Goal: Task Accomplishment & Management: Manage account settings

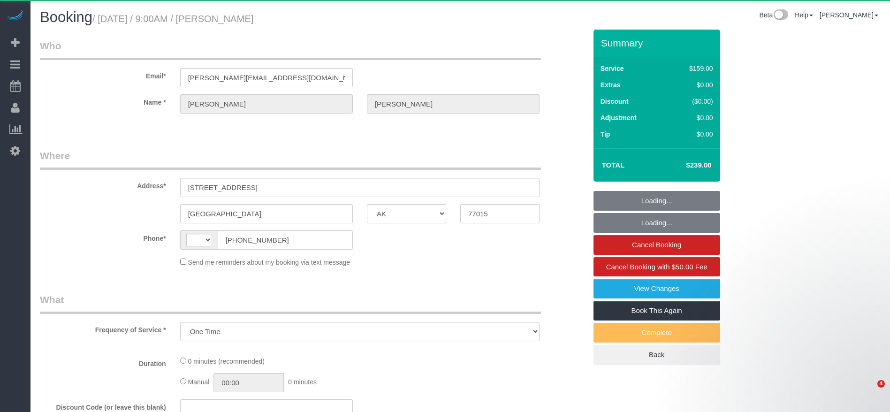
select select "[GEOGRAPHIC_DATA]"
select select "string:[GEOGRAPHIC_DATA]"
select select "string:fspay-5f9d37c2-99f9-42c9-a91e-ba06f310703a"
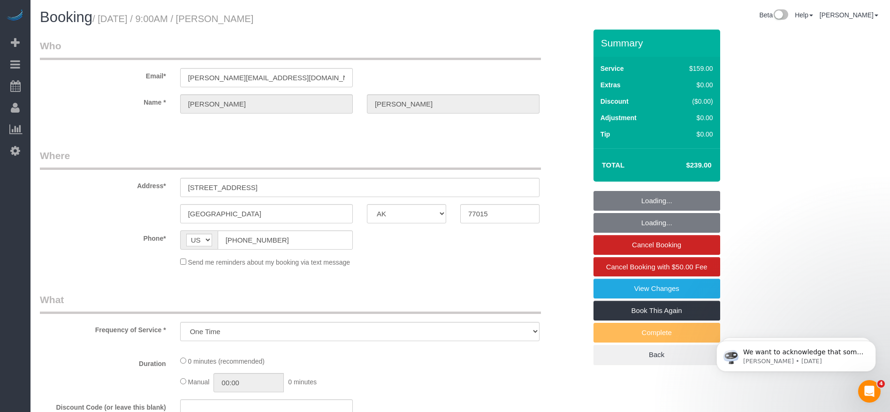
select select "object:1216"
select select "3"
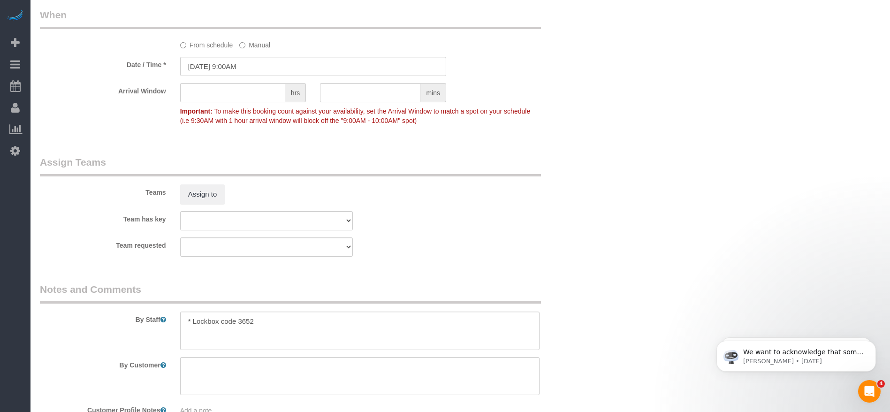
scroll to position [915, 0]
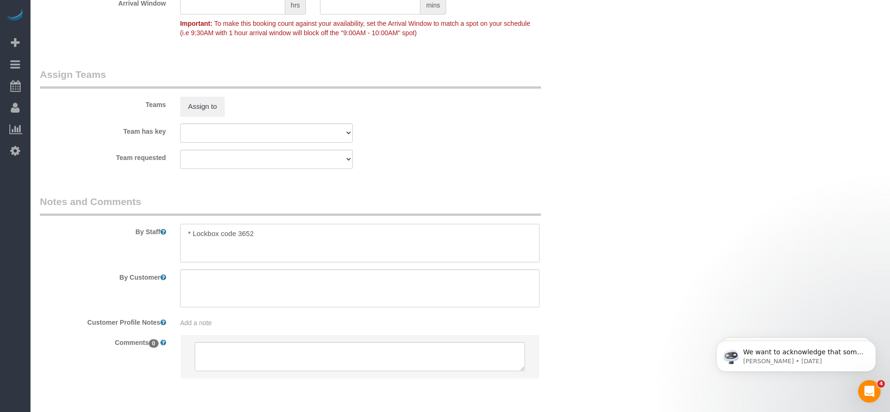
drag, startPoint x: 197, startPoint y: 232, endPoint x: 268, endPoint y: 229, distance: 70.4
click at [268, 229] on textarea at bounding box center [359, 243] width 359 height 38
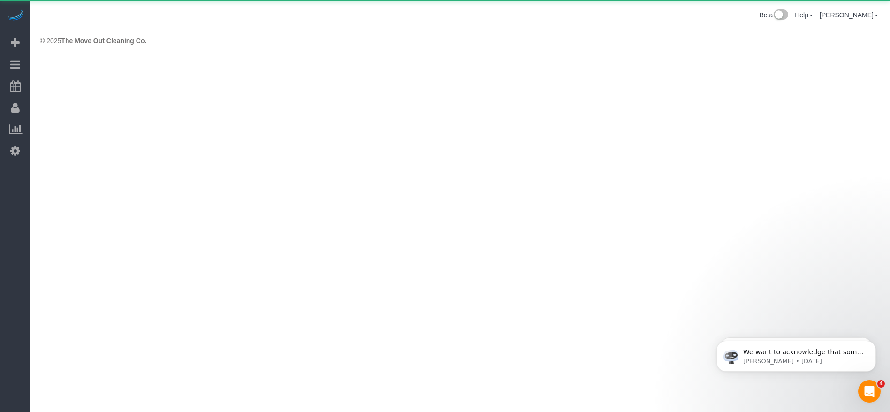
scroll to position [0, 0]
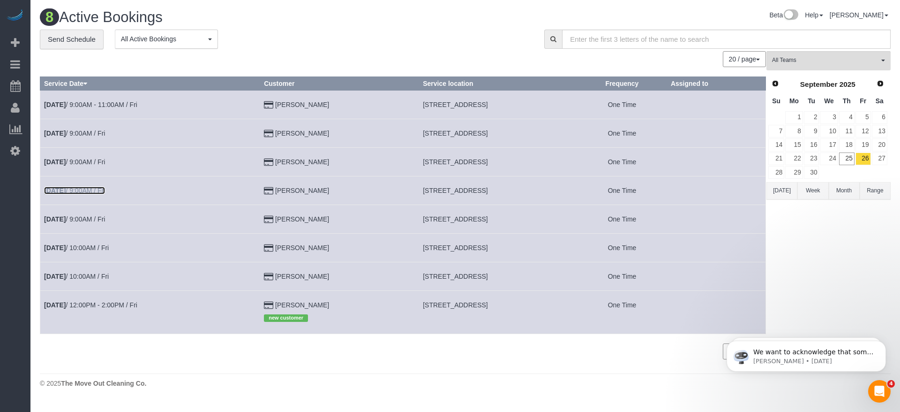
click at [105, 189] on link "[DATE] 9:00AM / Fri" at bounding box center [74, 191] width 61 height 8
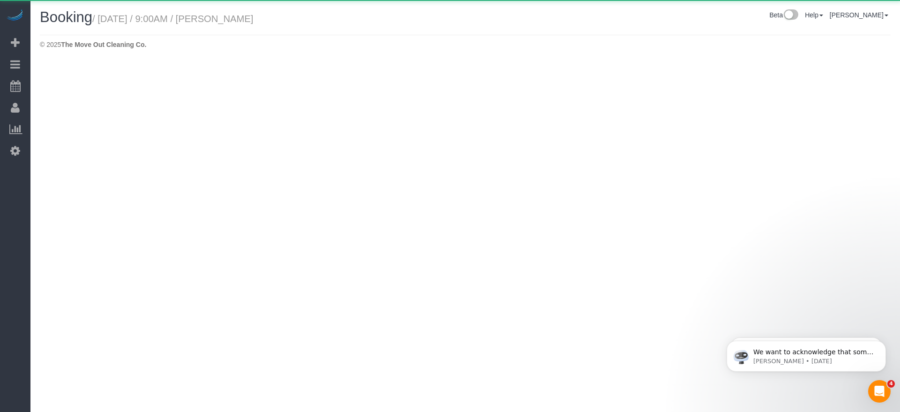
select select "[GEOGRAPHIC_DATA]"
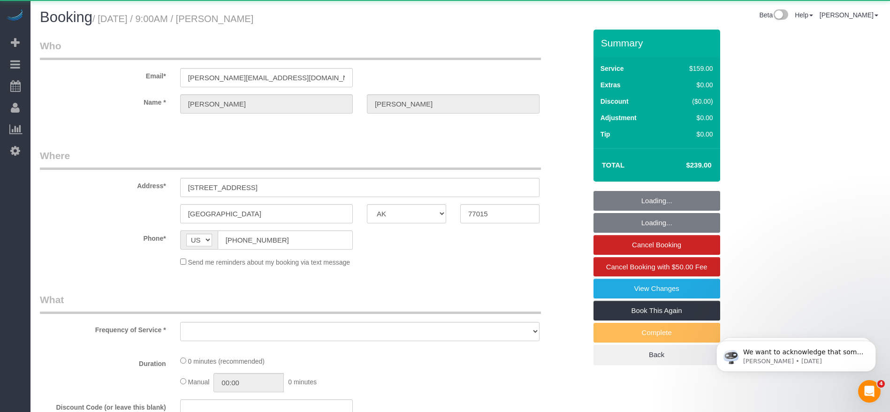
select select "string:fspay-5f9d37c2-99f9-42c9-a91e-ba06f310703a"
select select "3"
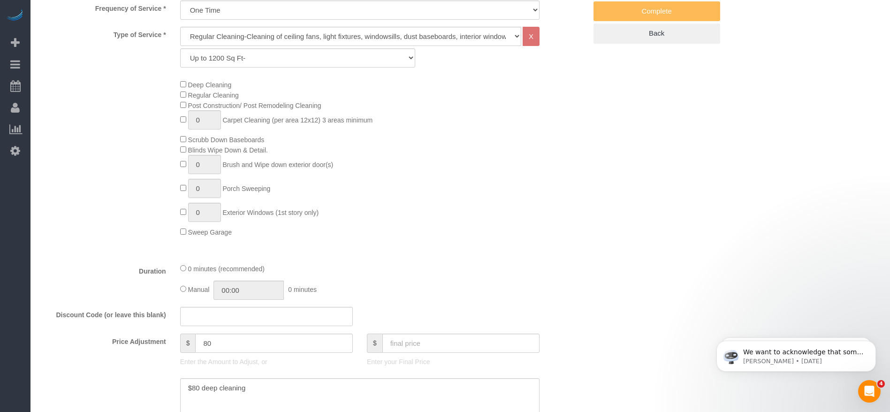
select select "object:1792"
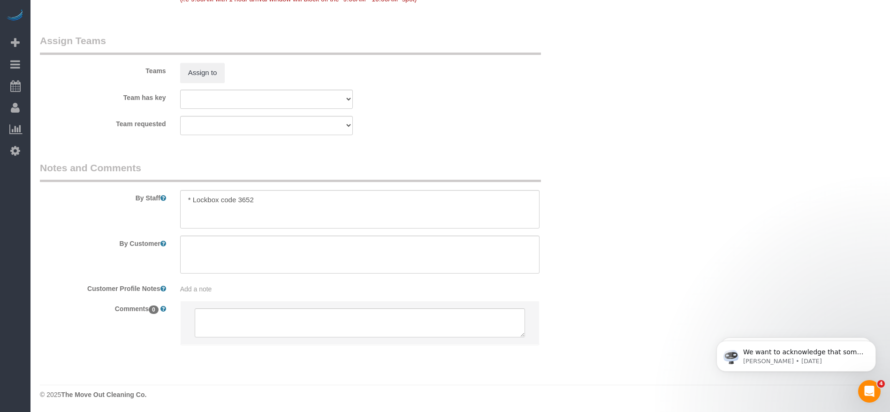
scroll to position [949, 0]
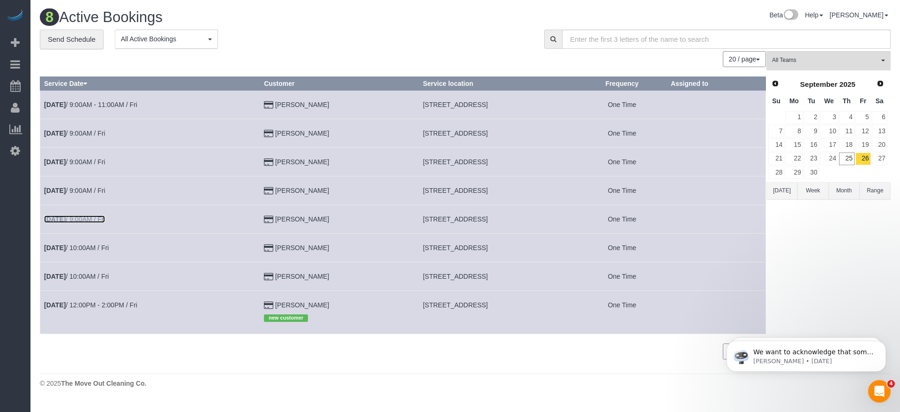
click at [96, 215] on link "[DATE] 9:00AM / Fri" at bounding box center [74, 219] width 61 height 8
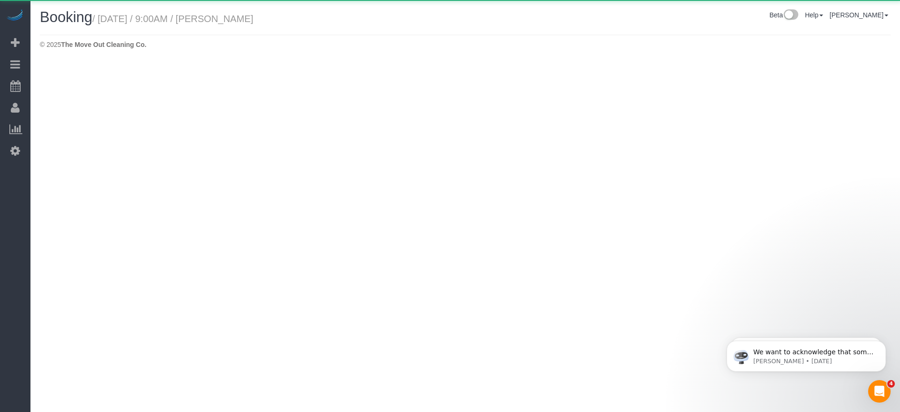
click at [93, 219] on body "Beta Add Booking Bookings Active Bookings Cancelled Bookings Quote Inquiries Do…" at bounding box center [450, 206] width 900 height 412
select select "[GEOGRAPHIC_DATA]"
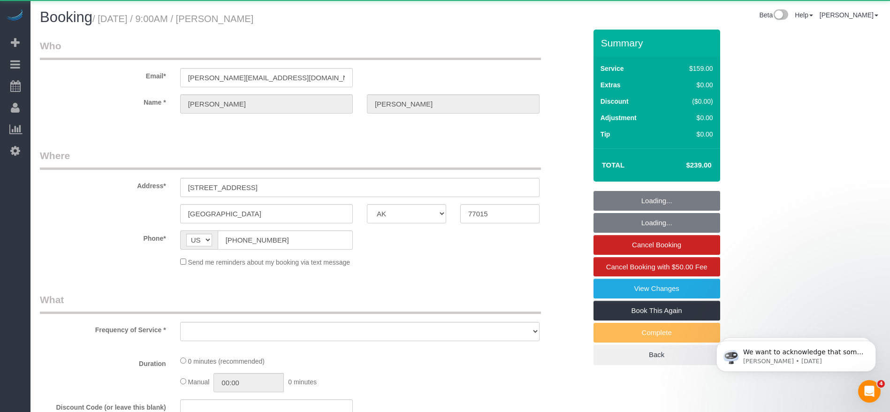
select select "object:2354"
select select "string:fspay-5f9d37c2-99f9-42c9-a91e-ba06f310703a"
select select "3"
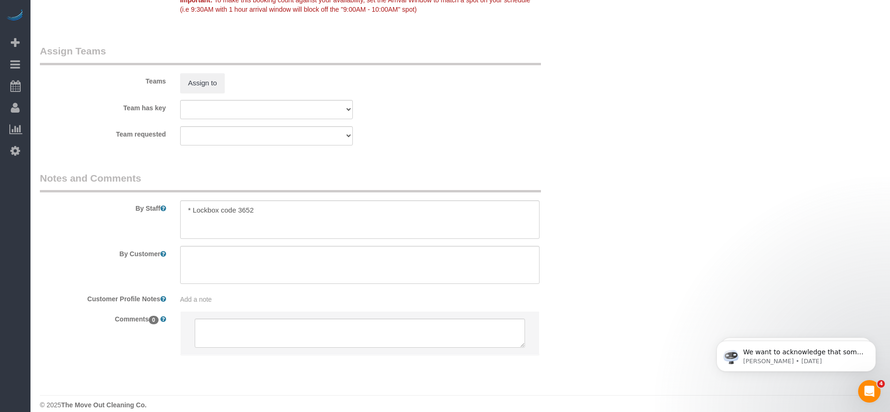
scroll to position [949, 0]
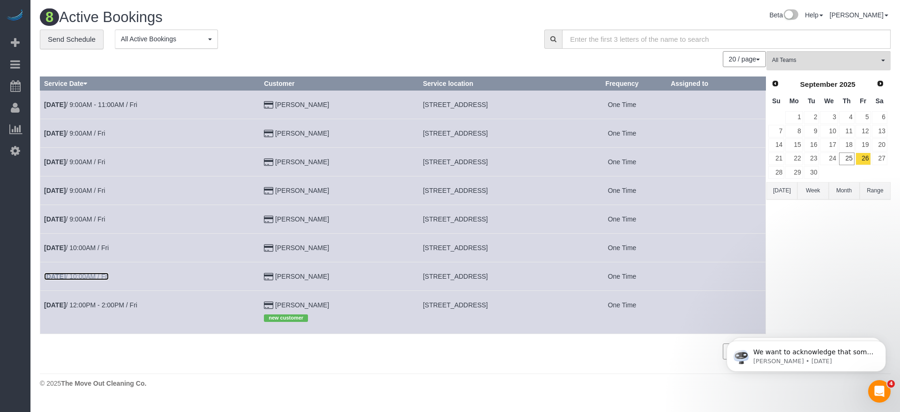
click at [88, 273] on link "[DATE] 10:00AM / Fri" at bounding box center [76, 276] width 65 height 8
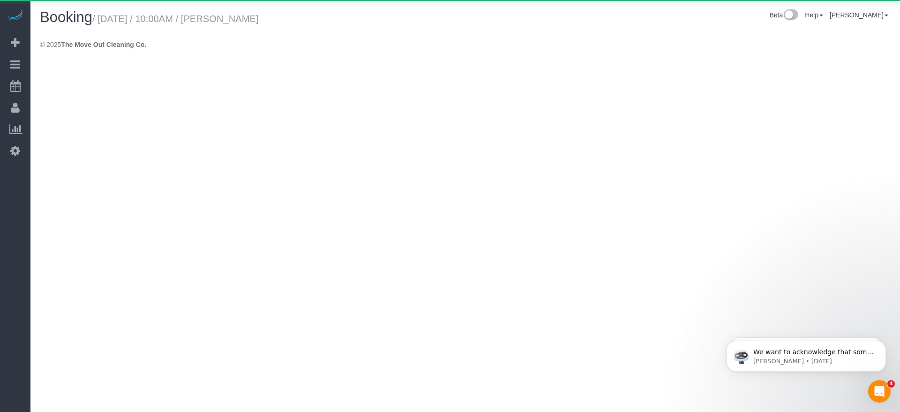
select select "[GEOGRAPHIC_DATA]"
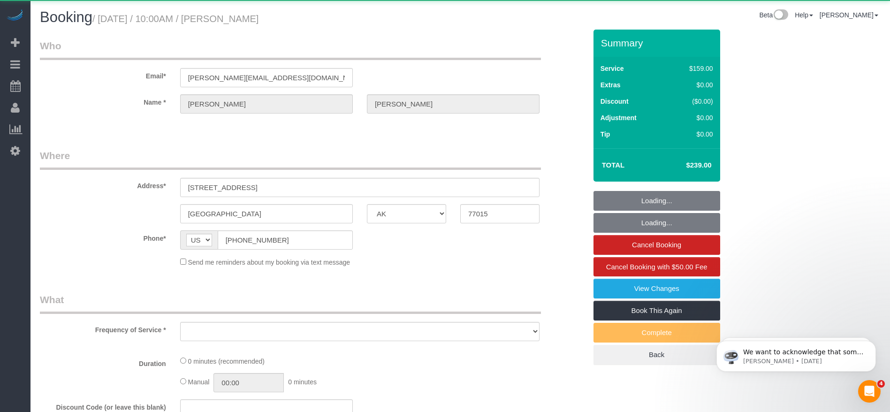
select select "string:fspay-5f9d37c2-99f9-42c9-a91e-ba06f310703a"
select select "object:2854"
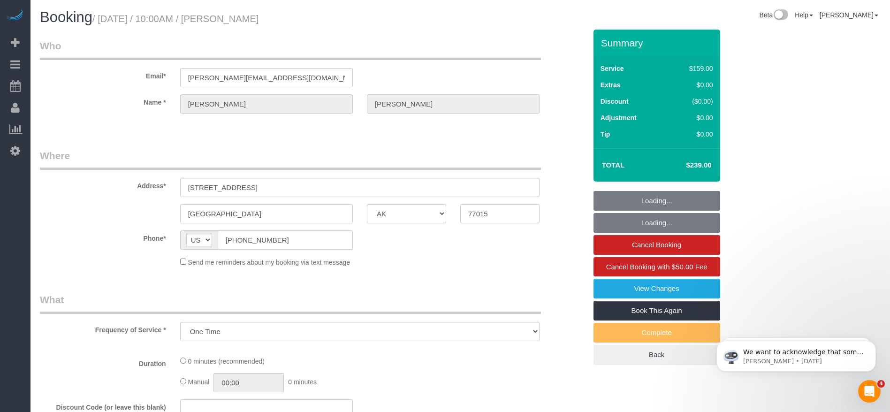
select select "3"
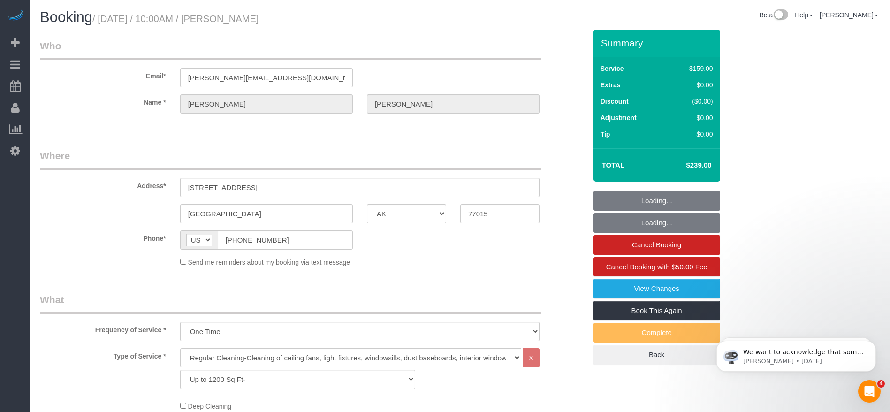
select select "object:2913"
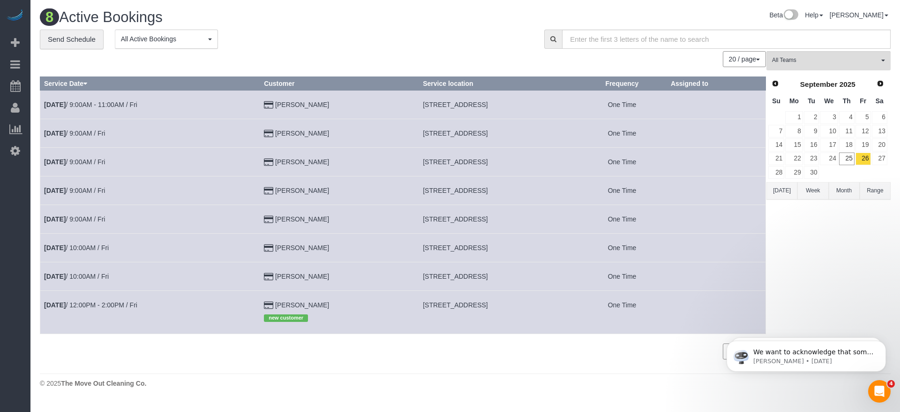
click at [782, 189] on button "[DATE]" at bounding box center [782, 190] width 31 height 17
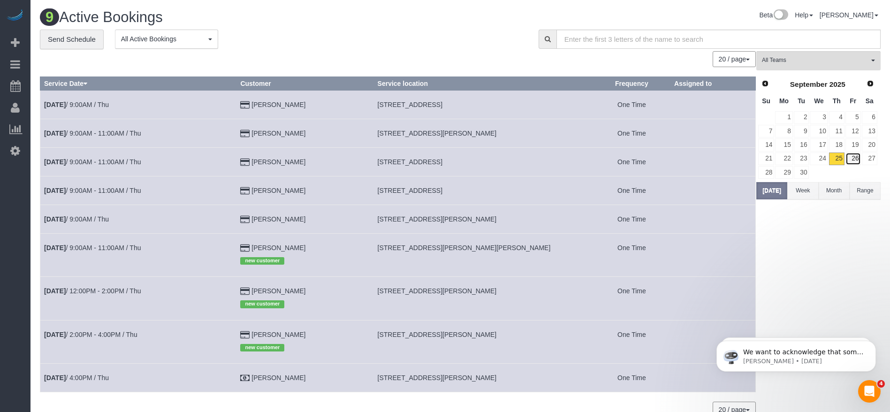
click at [856, 157] on link "26" at bounding box center [852, 158] width 15 height 13
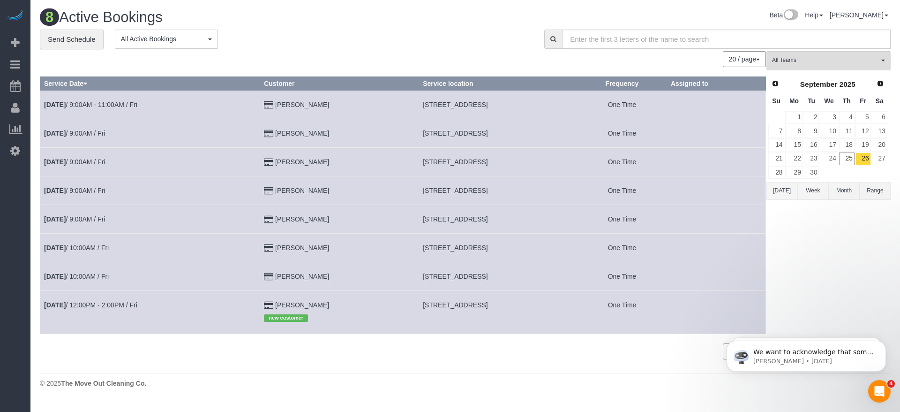
drag, startPoint x: 378, startPoint y: 105, endPoint x: 486, endPoint y: 106, distance: 108.3
click at [486, 106] on td "[STREET_ADDRESS]" at bounding box center [498, 104] width 159 height 29
copy span "[STREET_ADDRESS]"
click at [133, 99] on td "[DATE] 9:00AM - 11:00AM / Fri" at bounding box center [150, 104] width 220 height 29
click at [130, 101] on link "[DATE] 9:00AM - 11:00AM / Fri" at bounding box center [90, 105] width 93 height 8
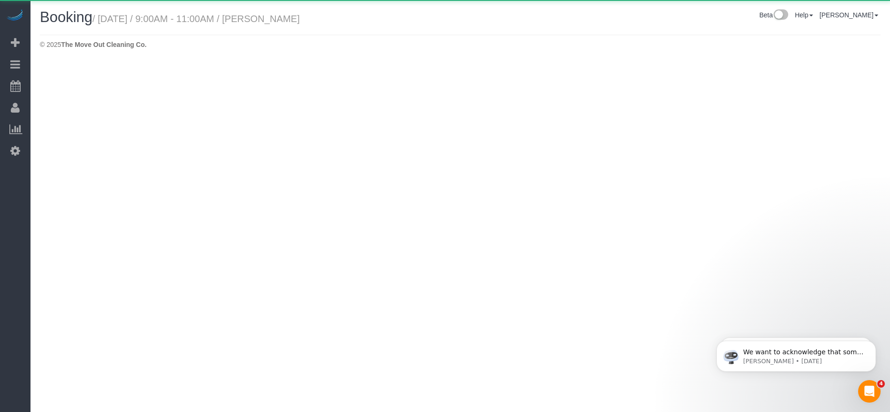
select select "[GEOGRAPHIC_DATA]"
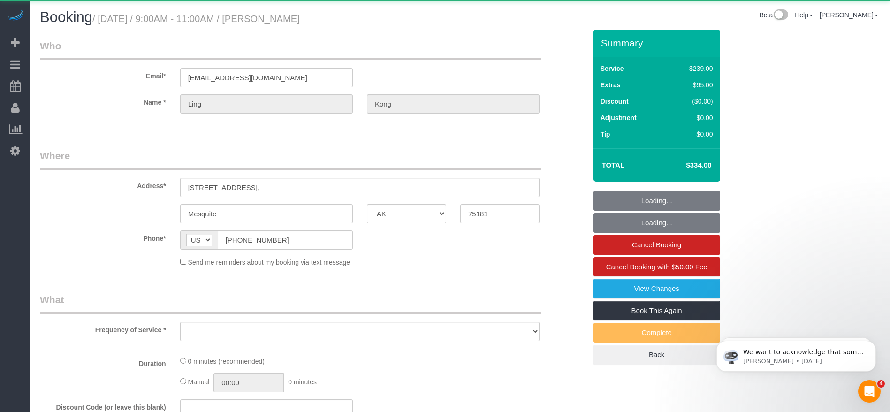
select select "3"
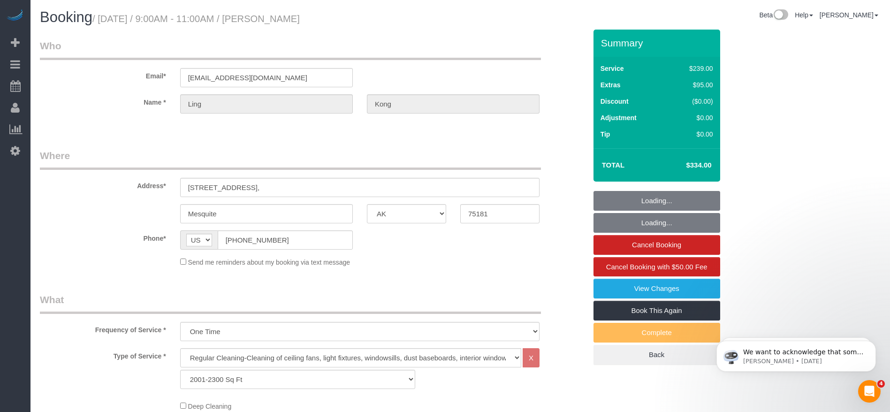
select select "object:3648"
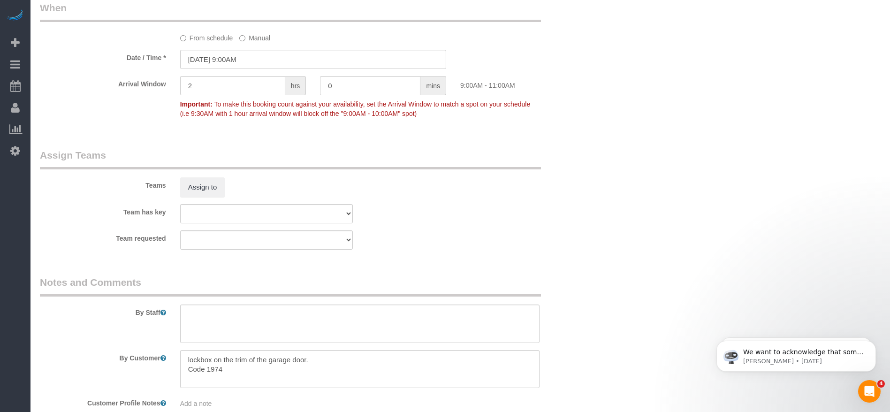
scroll to position [915, 0]
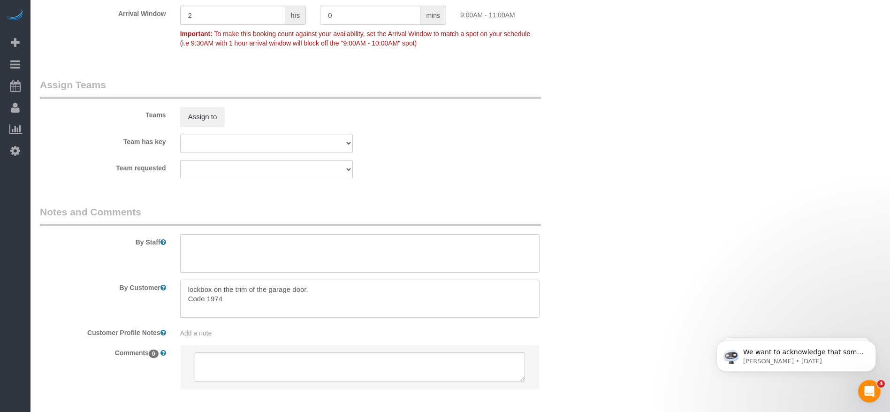
drag, startPoint x: 183, startPoint y: 291, endPoint x: 265, endPoint y: 312, distance: 84.7
click at [265, 312] on textarea at bounding box center [359, 299] width 359 height 38
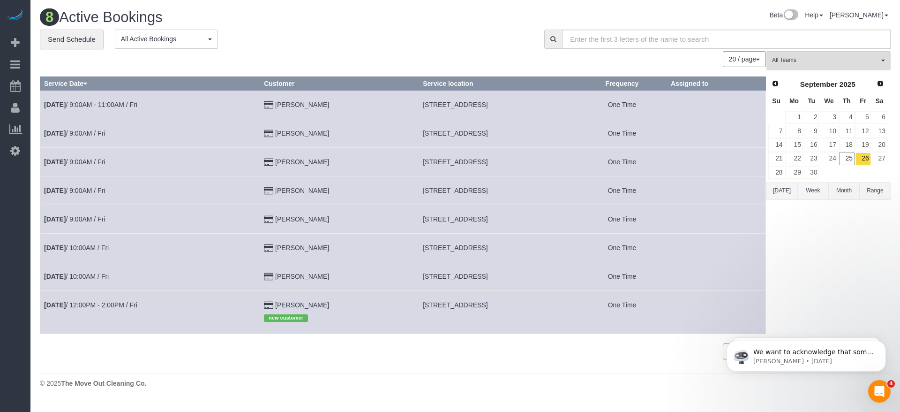
drag, startPoint x: 378, startPoint y: 131, endPoint x: 500, endPoint y: 134, distance: 122.4
click at [500, 134] on td "[STREET_ADDRESS]" at bounding box center [498, 133] width 159 height 29
copy span "[STREET_ADDRESS]"
click at [97, 132] on link "[DATE] 9:00AM / Fri" at bounding box center [74, 133] width 61 height 8
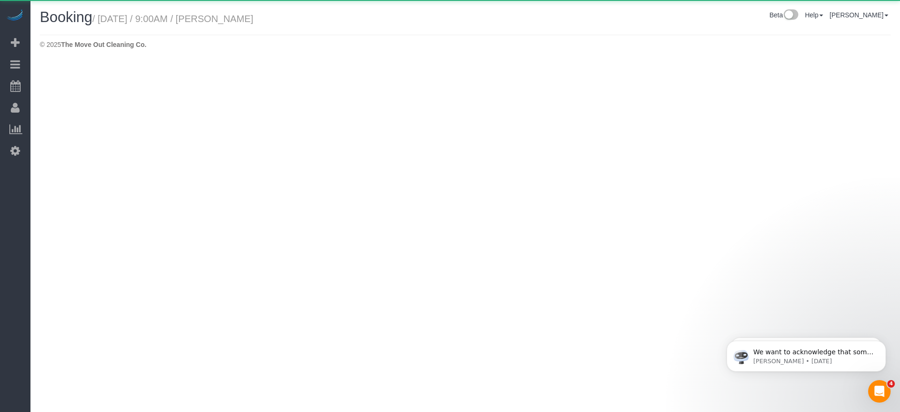
select select "[GEOGRAPHIC_DATA]"
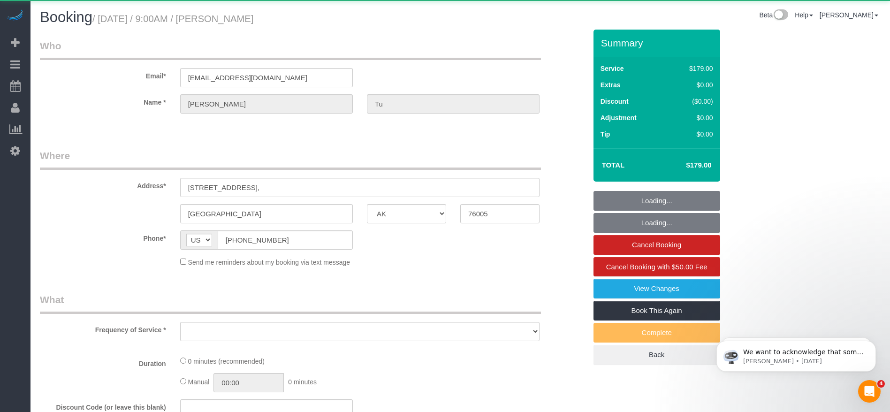
select select "object:4138"
select select "string:fspay-a313df87-758b-46ad-a639-6a3223da5fc5"
select select "3"
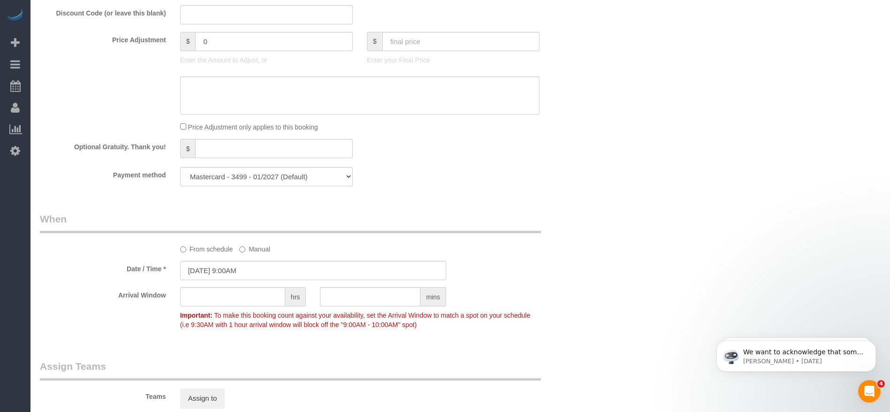
scroll to position [960, 0]
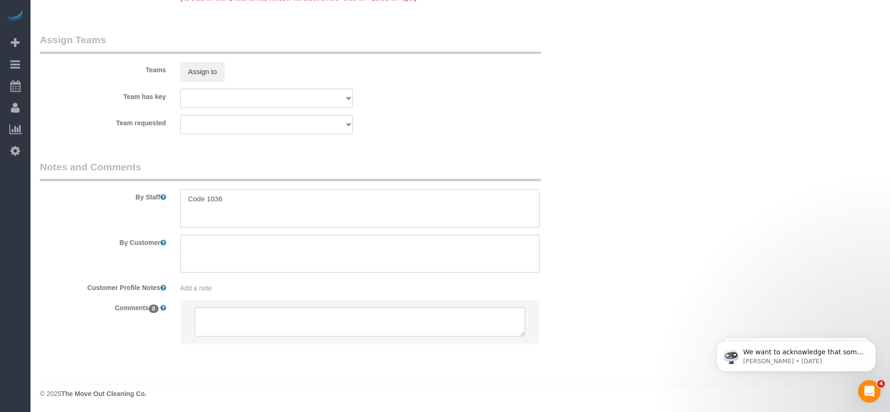
drag, startPoint x: 184, startPoint y: 201, endPoint x: 296, endPoint y: 203, distance: 111.6
click at [296, 203] on textarea at bounding box center [359, 208] width 359 height 38
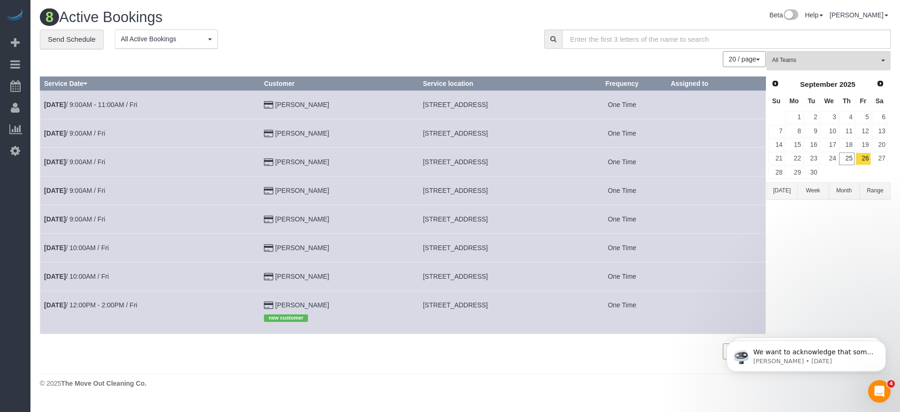
drag, startPoint x: 378, startPoint y: 250, endPoint x: 486, endPoint y: 251, distance: 107.9
click at [486, 251] on td "[STREET_ADDRESS]" at bounding box center [498, 247] width 159 height 29
copy span "[STREET_ADDRESS]"
click at [109, 249] on link "[DATE] 10:00AM / Fri" at bounding box center [76, 248] width 65 height 8
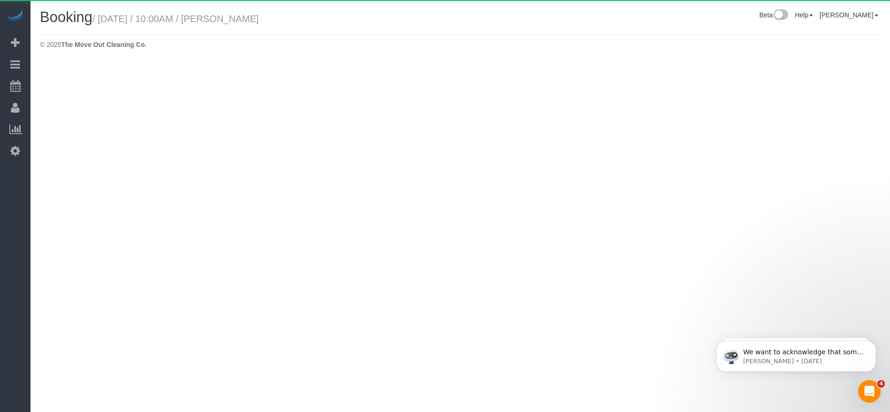
select select "[GEOGRAPHIC_DATA]"
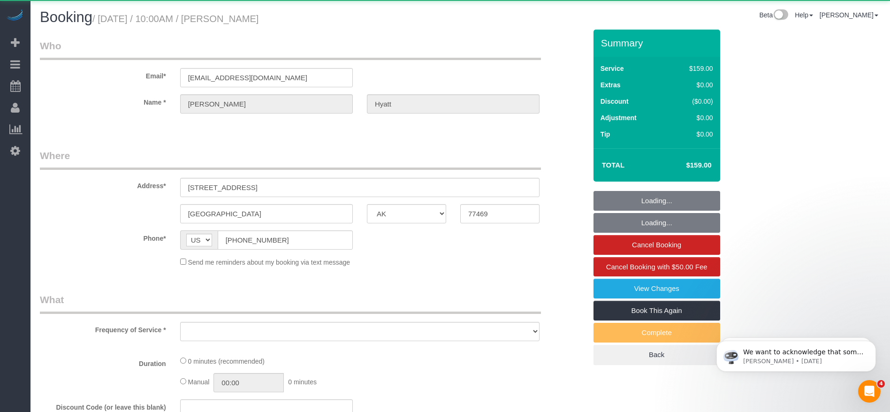
select select "string:fspay-c660a010-0a6e-479f-9df5-e3db63bcf8c5"
select select "3"
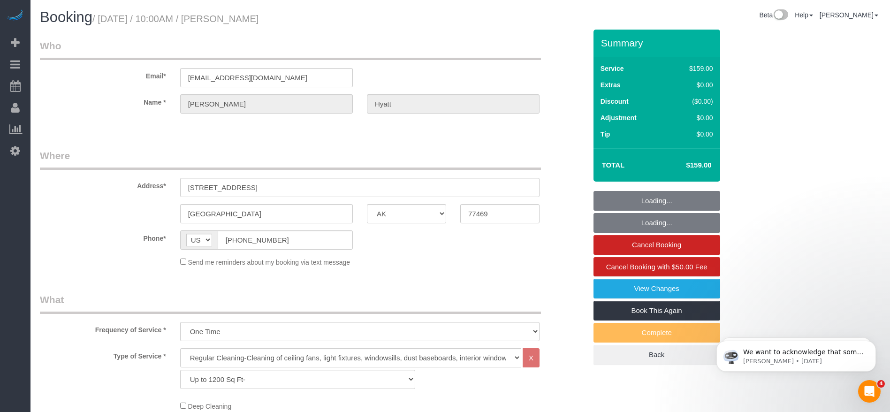
select select "object:4775"
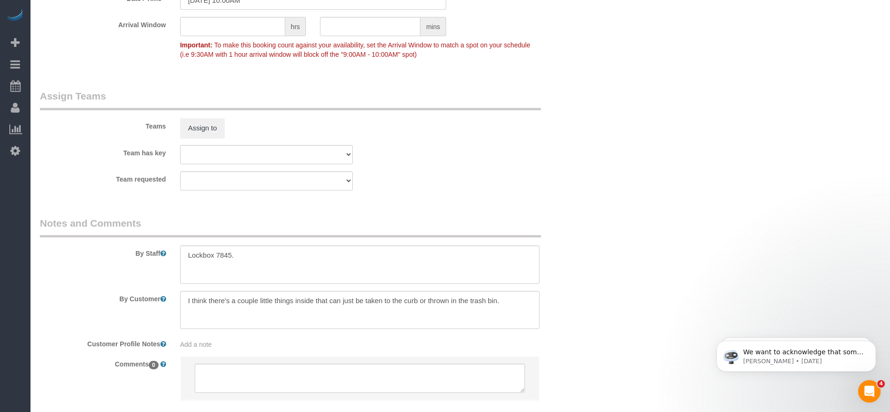
scroll to position [915, 0]
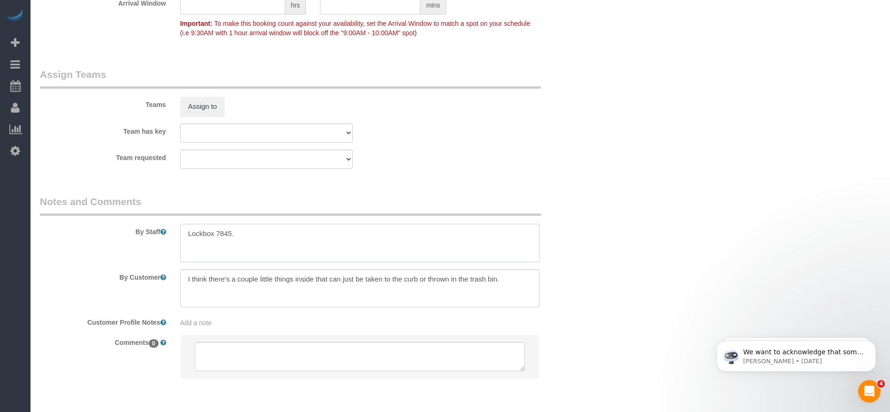
drag, startPoint x: 184, startPoint y: 231, endPoint x: 260, endPoint y: 240, distance: 76.5
click at [260, 240] on textarea at bounding box center [359, 243] width 359 height 38
drag, startPoint x: 182, startPoint y: 279, endPoint x: 510, endPoint y: 283, distance: 328.3
click at [510, 283] on textarea at bounding box center [359, 288] width 359 height 38
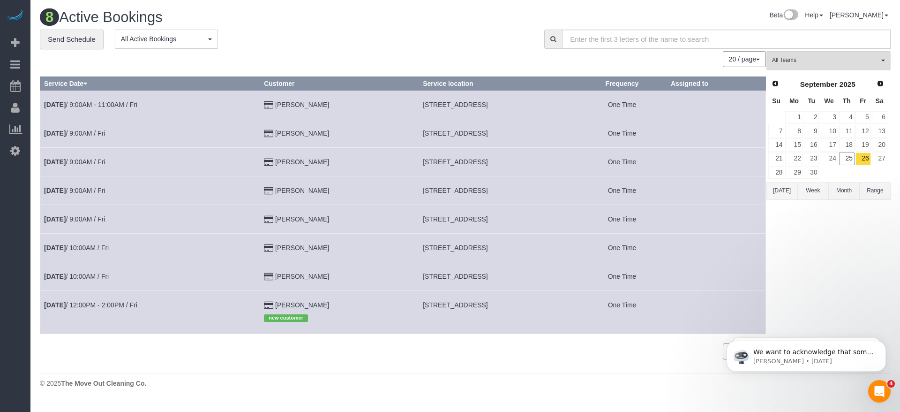
drag, startPoint x: 379, startPoint y: 303, endPoint x: 505, endPoint y: 309, distance: 125.4
click at [505, 309] on td "[STREET_ADDRESS]" at bounding box center [498, 311] width 159 height 43
copy span "[STREET_ADDRESS]"
click at [114, 304] on link "[DATE] 12:00PM - 2:00PM / Fri" at bounding box center [90, 305] width 93 height 8
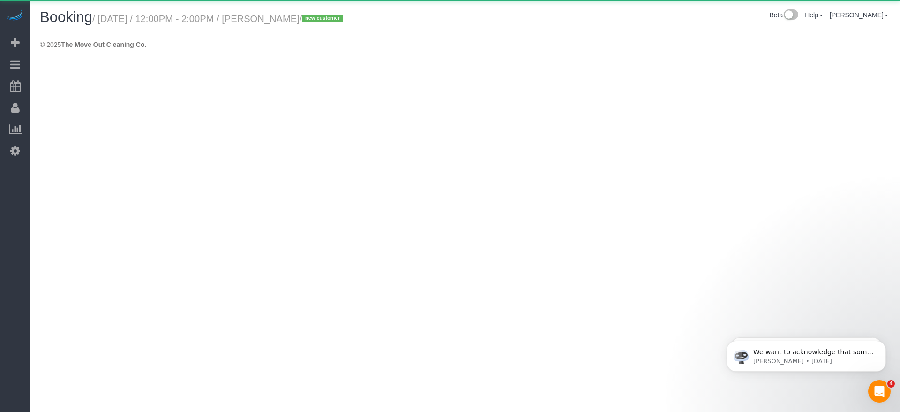
select select "[GEOGRAPHIC_DATA]"
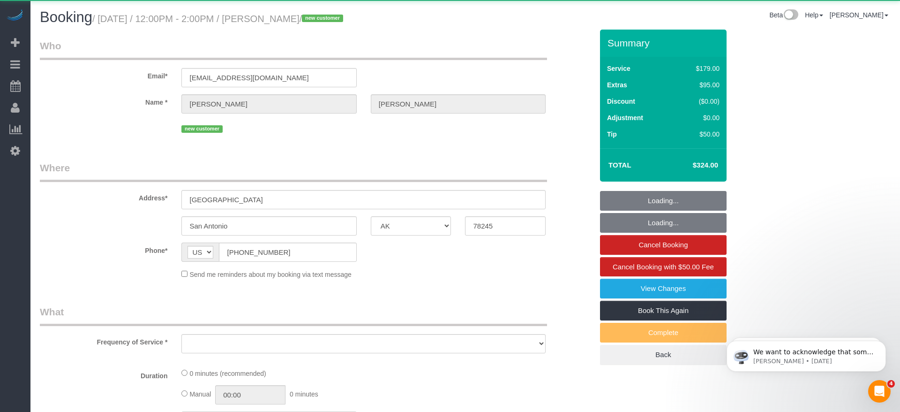
select select "spot148"
select select "object:5342"
select select "3"
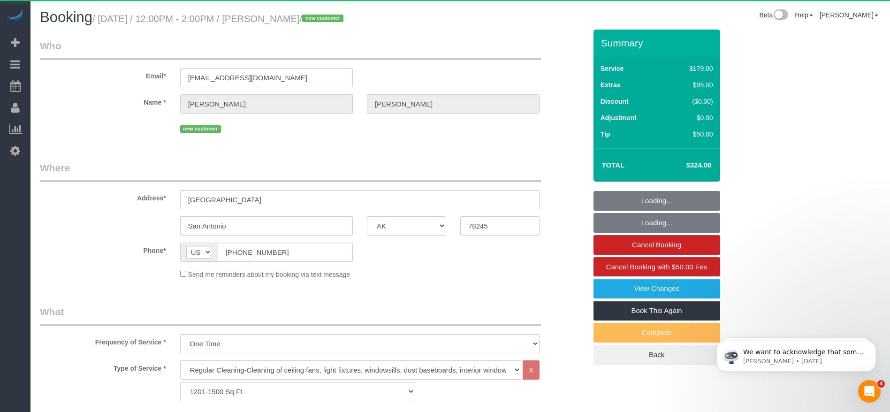
select select "object:5343"
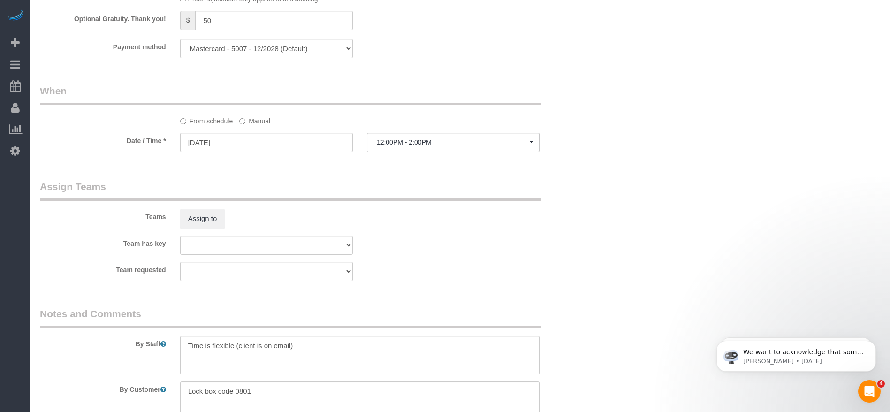
scroll to position [844, 0]
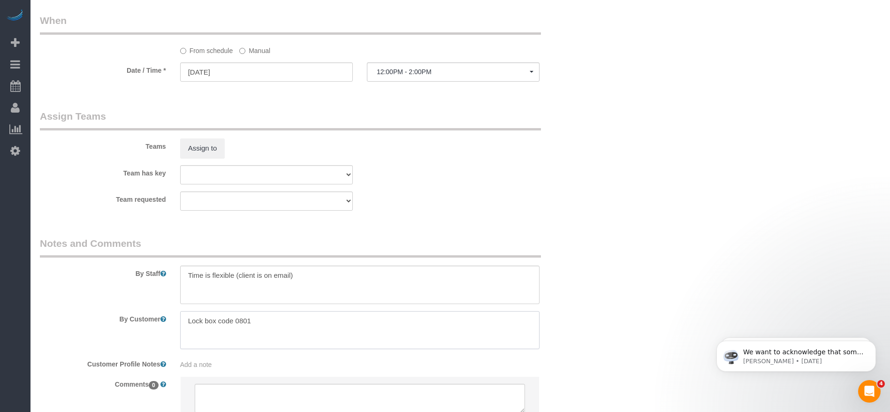
drag, startPoint x: 186, startPoint y: 323, endPoint x: 322, endPoint y: 327, distance: 136.1
click at [322, 327] on textarea at bounding box center [359, 330] width 359 height 38
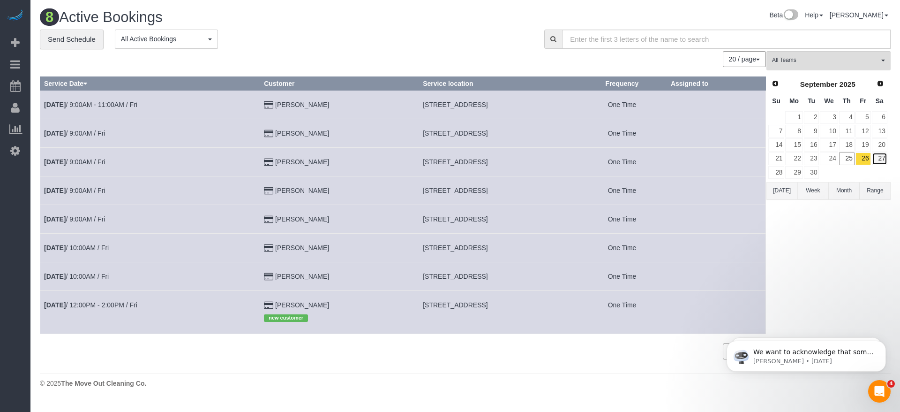
click at [884, 161] on link "27" at bounding box center [879, 158] width 15 height 13
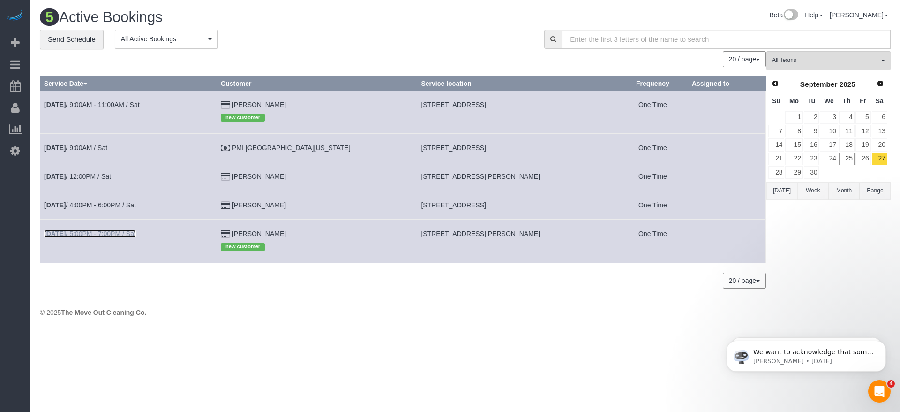
click at [126, 231] on link "[DATE] 5:00PM - 7:00PM / Sat" at bounding box center [90, 234] width 92 height 8
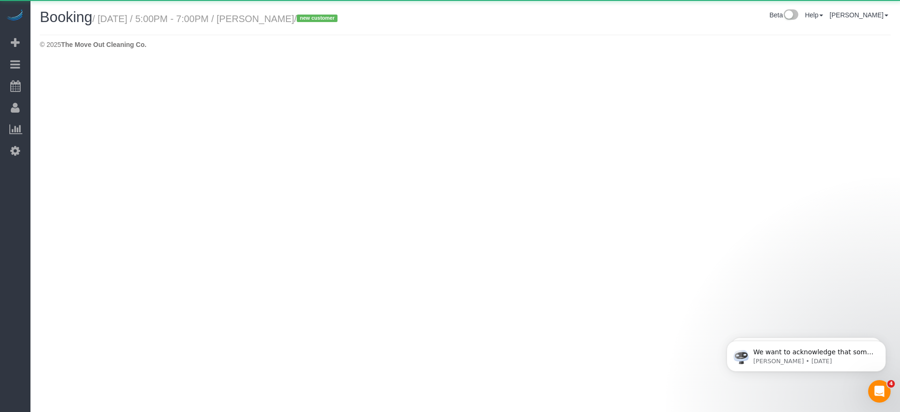
select select "[GEOGRAPHIC_DATA]"
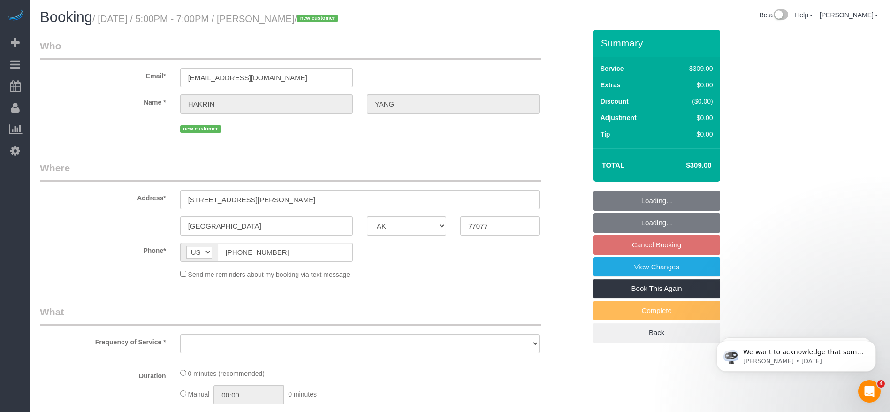
select select "string:fspay-e3d7d290-8163-4fb4-99a4-4a55a8ac3584"
select select "object:5895"
select select "3"
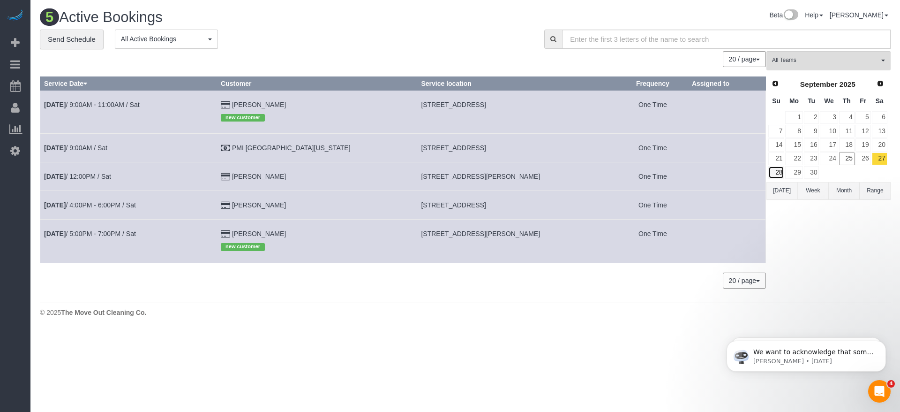
click at [777, 173] on link "28" at bounding box center [777, 172] width 16 height 13
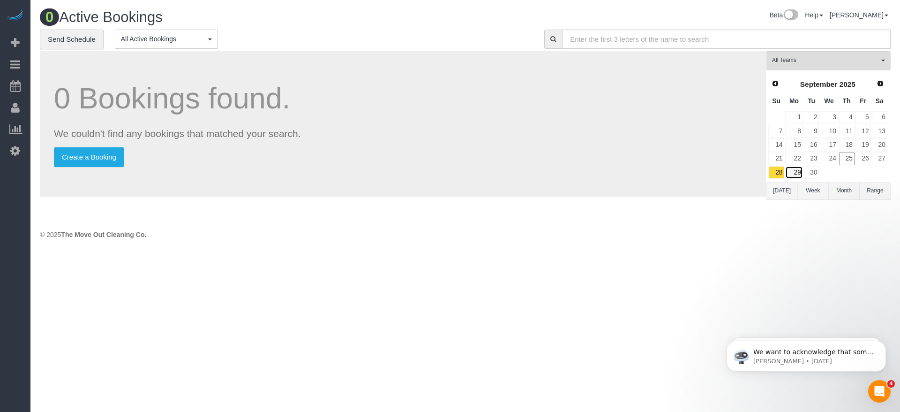
click at [794, 174] on link "29" at bounding box center [794, 172] width 17 height 13
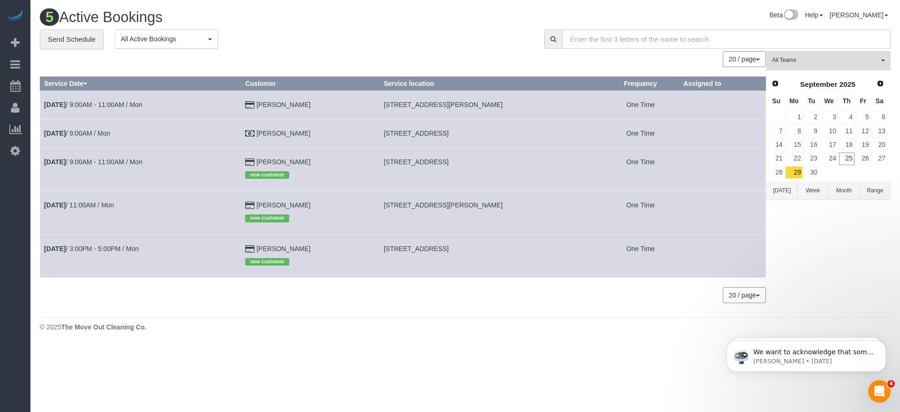
click at [838, 191] on button "Month" at bounding box center [844, 190] width 31 height 17
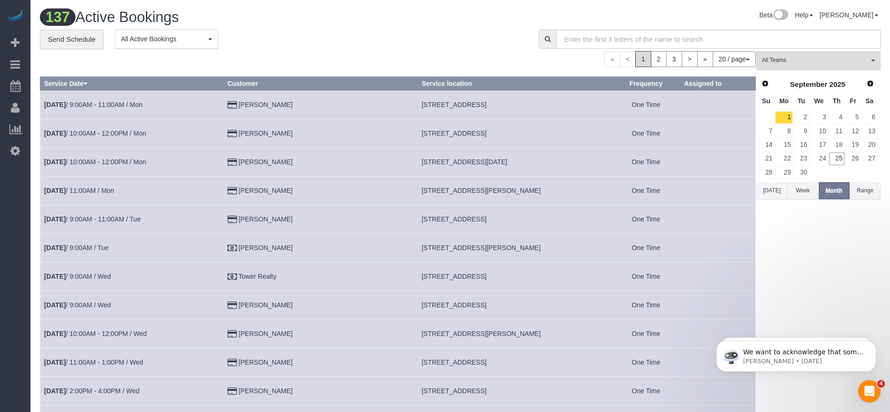
click at [767, 191] on button "[DATE]" at bounding box center [771, 190] width 31 height 17
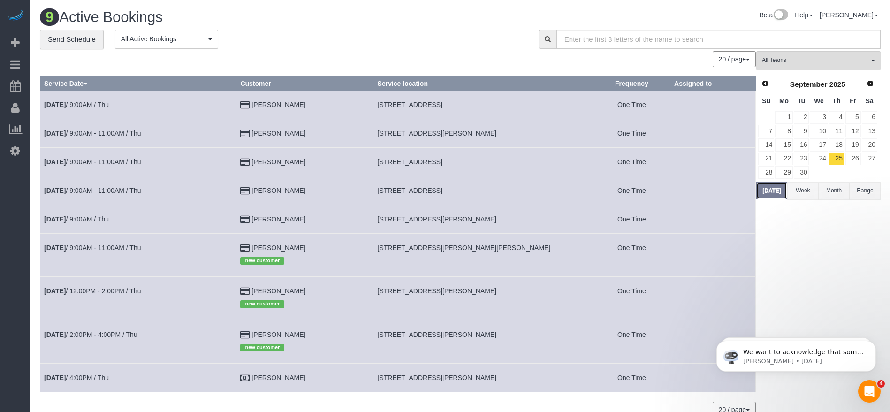
click at [769, 184] on button "[DATE]" at bounding box center [771, 190] width 31 height 17
click at [89, 102] on link "[DATE] 9:00AM / Thu" at bounding box center [76, 105] width 65 height 8
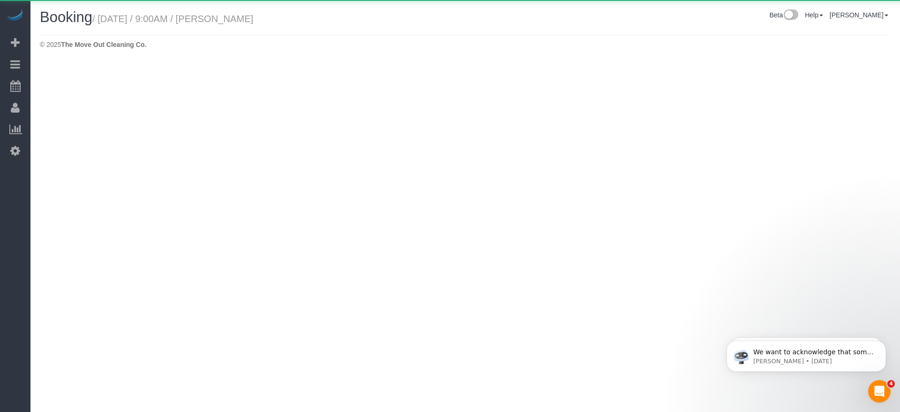
select select "[GEOGRAPHIC_DATA]"
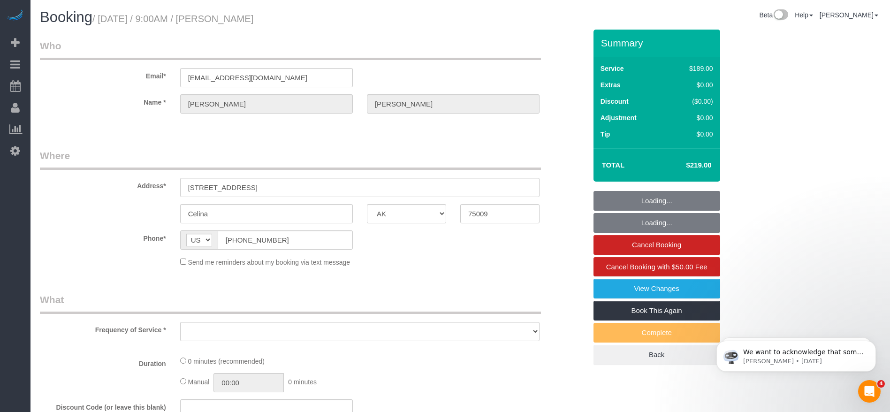
select select "3"
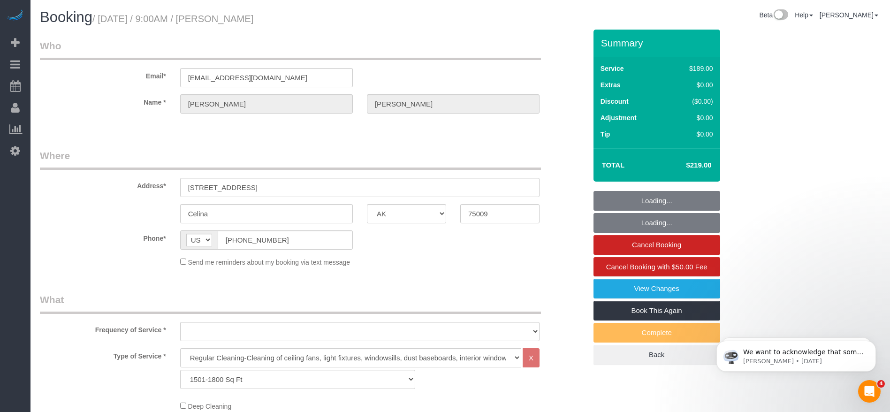
select select "string:fspay-743b2206-3fd6-40d8-9191-6651d32f232c"
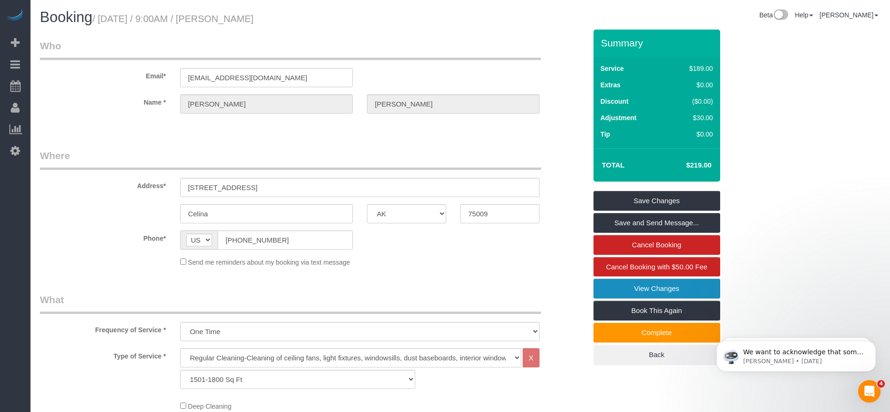
select select "object:7084"
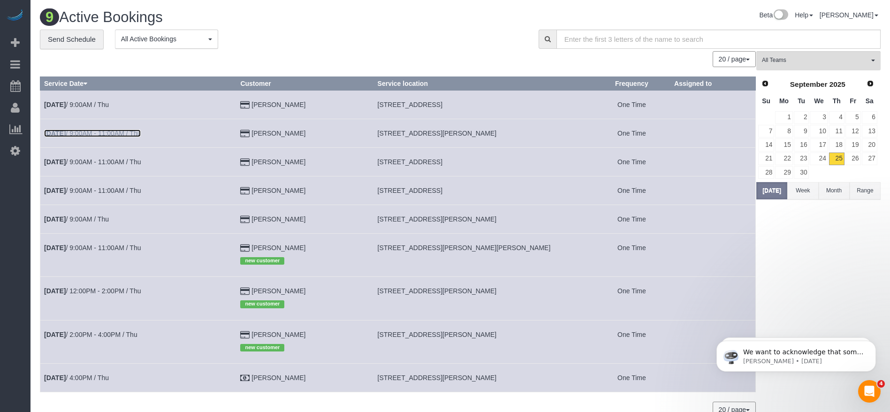
click at [76, 131] on link "[DATE] 9:00AM - 11:00AM / Thu" at bounding box center [92, 133] width 97 height 8
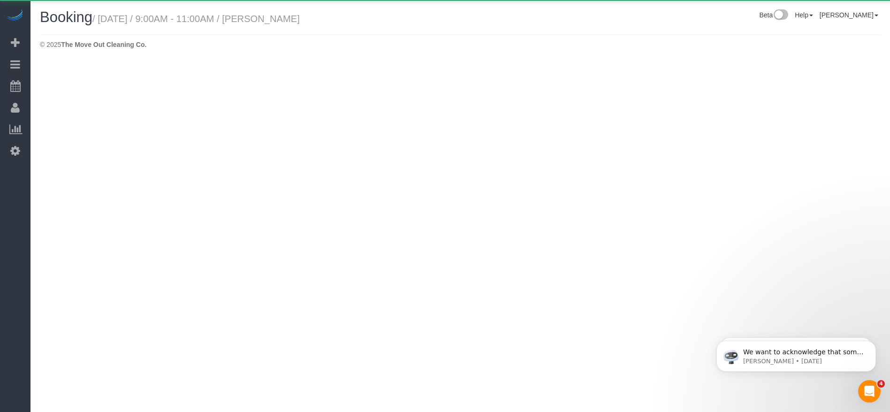
select select "[GEOGRAPHIC_DATA]"
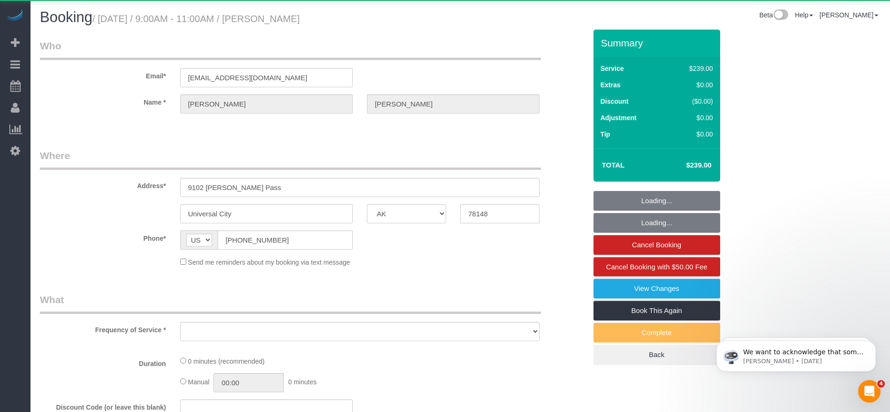
select select "object:7588"
select select "string:fspay-e87f6dd7-40e7-48f6-a75a-0cdb7976d94c"
select select "3"
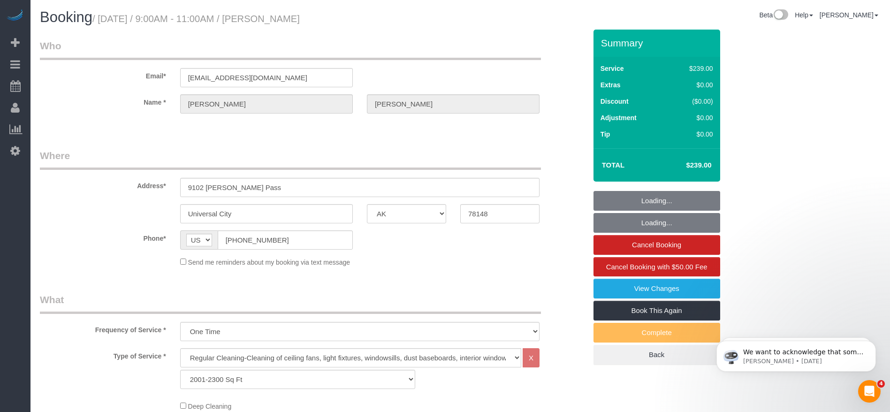
select select "object:7661"
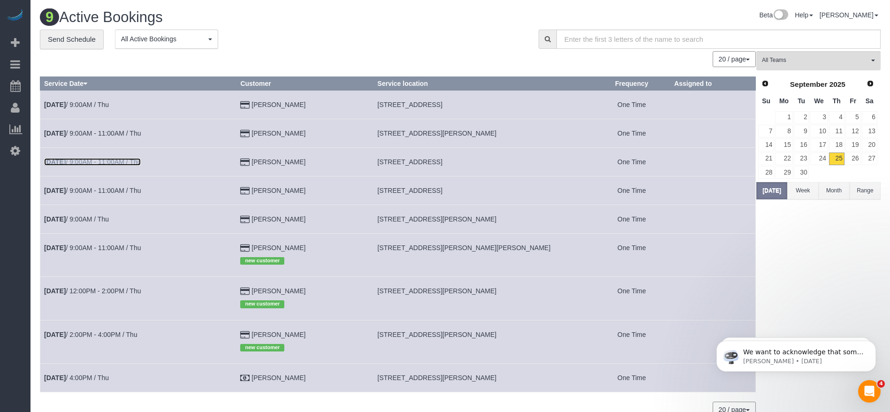
click at [95, 162] on link "[DATE] 9:00AM - 11:00AM / Thu" at bounding box center [92, 162] width 97 height 8
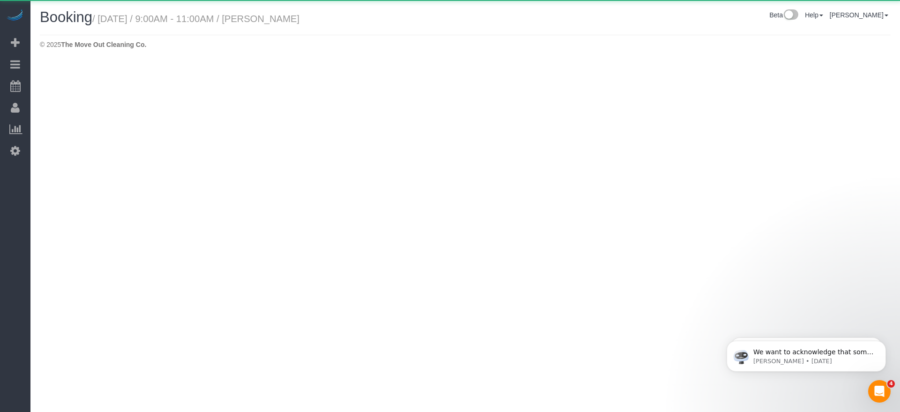
select select "[GEOGRAPHIC_DATA]"
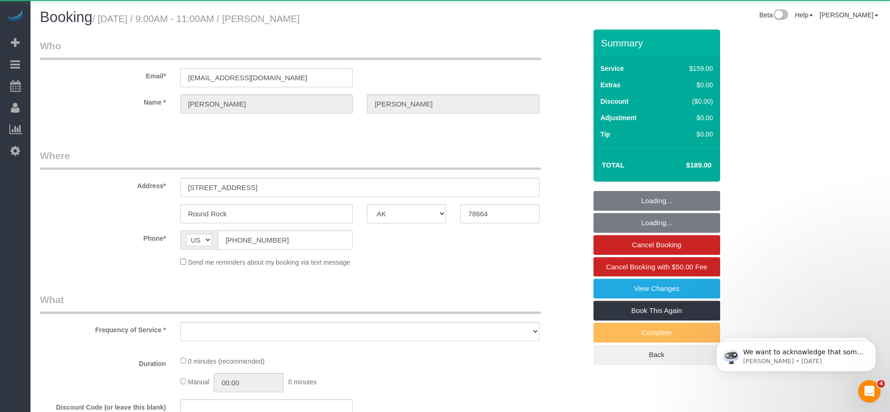
select select "string:fspay-d756d681-dc9e-4e8a-ae77-7c3c2375204d"
select select "3"
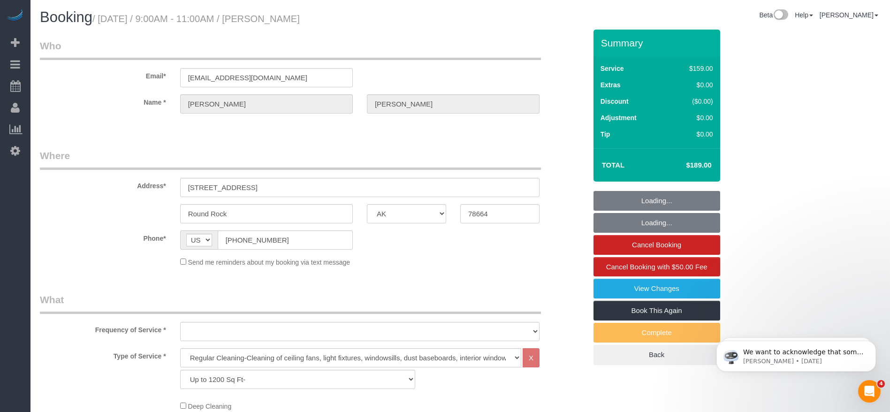
select select "object:8235"
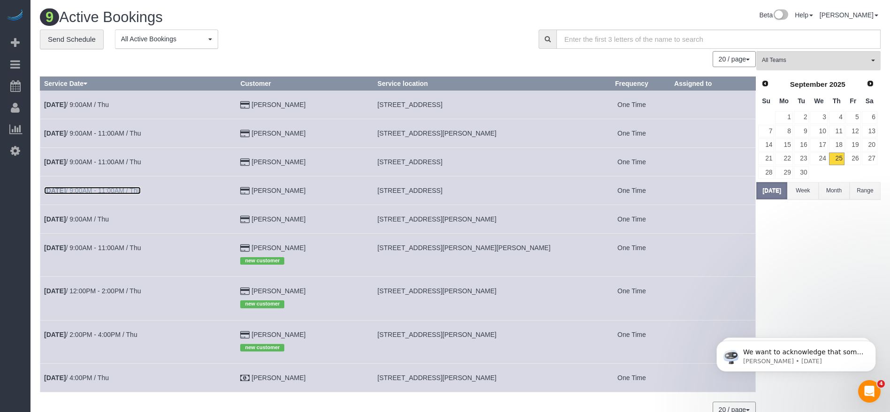
click at [116, 188] on link "[DATE] 9:00AM - 11:00AM / Thu" at bounding box center [92, 191] width 97 height 8
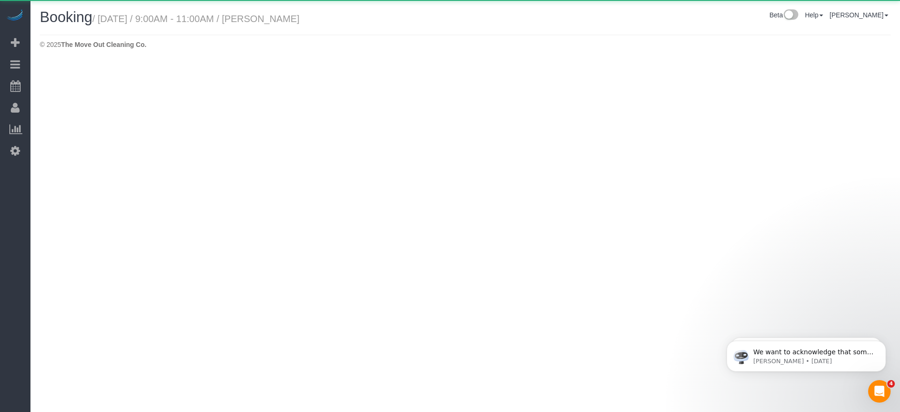
select select "[GEOGRAPHIC_DATA]"
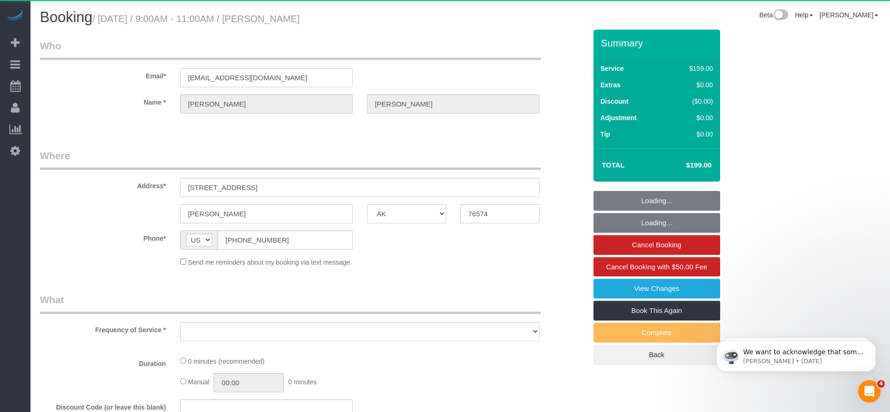
select select "string:fspay-124c6b08-2e58-4a10-947a-a9f7811ec3a6"
select select "object:8809"
select select "3"
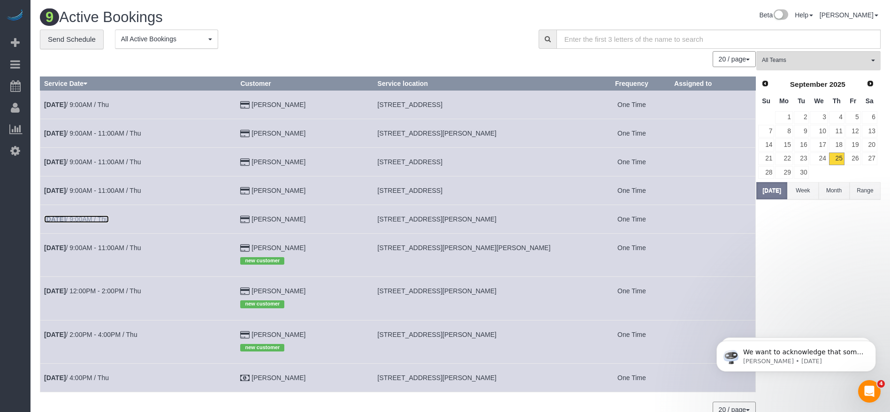
click at [95, 217] on link "[DATE] 9:00AM / Thu" at bounding box center [76, 219] width 65 height 8
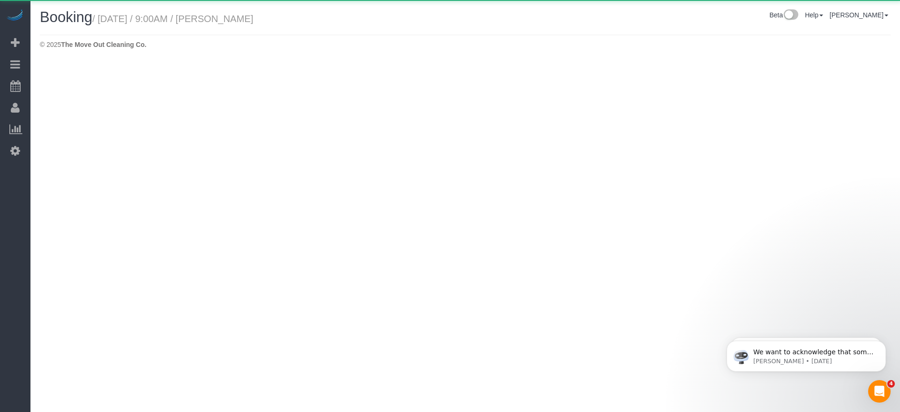
select select "[GEOGRAPHIC_DATA]"
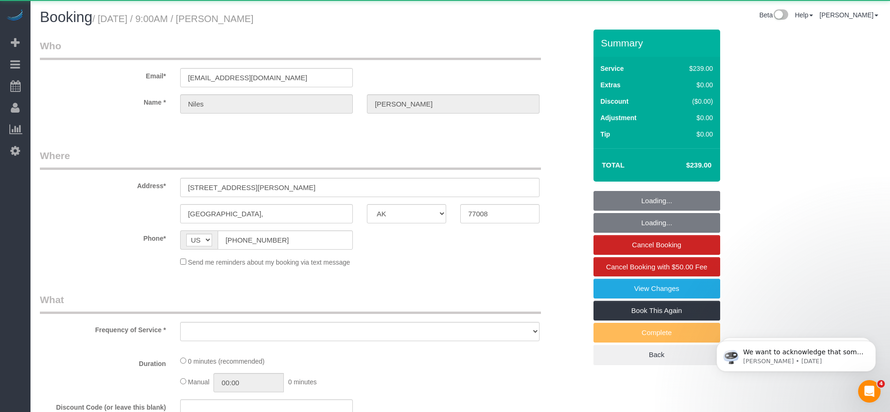
select select "object:9385"
select select "string:fspay-1cd2aa13-f9e2-45fe-aa4d-4e08ef41f4f7"
select select "3"
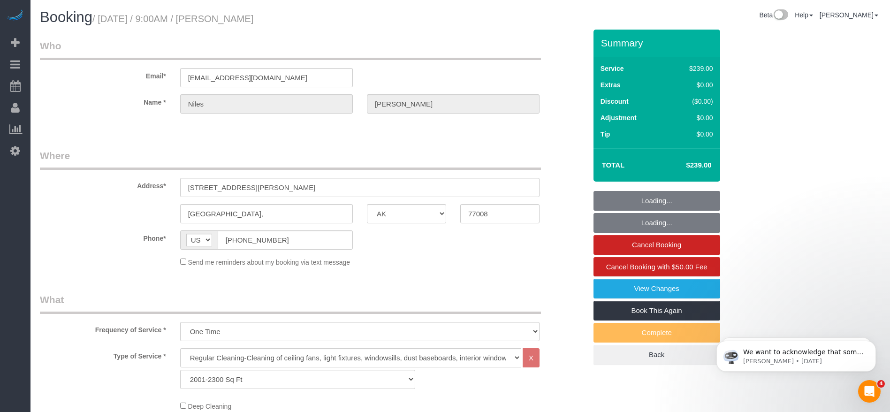
select select "object:9386"
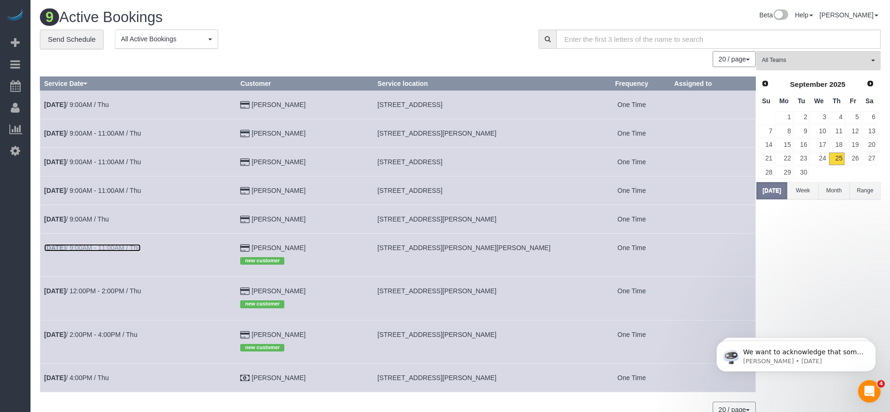
click at [78, 247] on link "[DATE] 9:00AM - 11:00AM / Thu" at bounding box center [92, 248] width 97 height 8
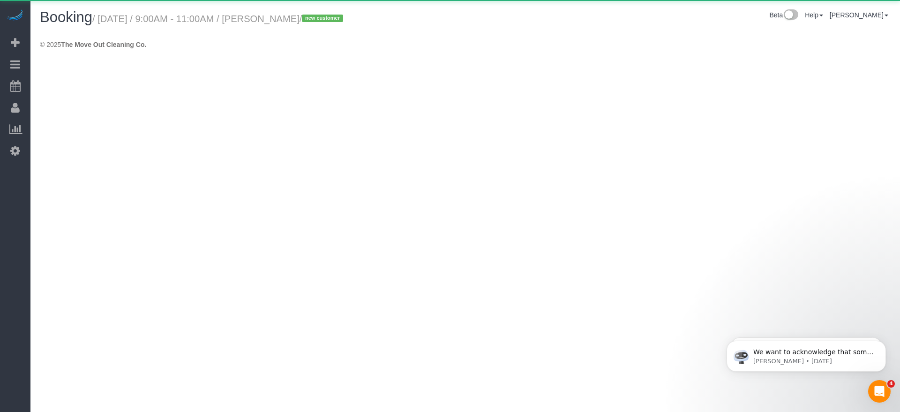
select select "[GEOGRAPHIC_DATA]"
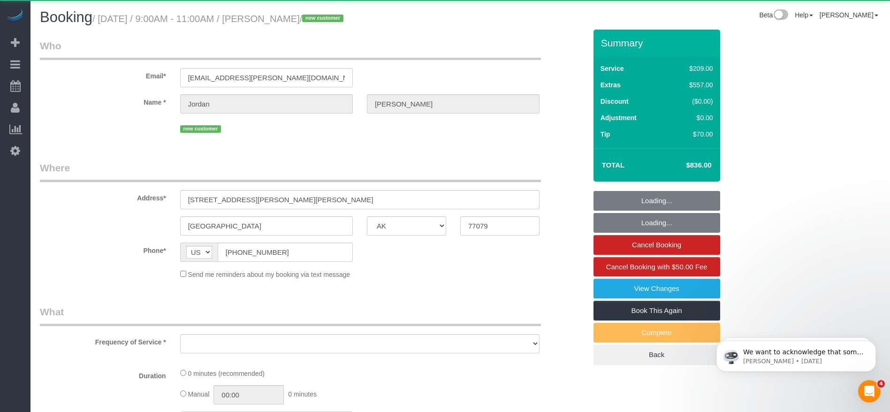
select select "string:fspay-fc297bb1-89d4-42a9-ae4f-b26e58c2d8cc"
select select "3"
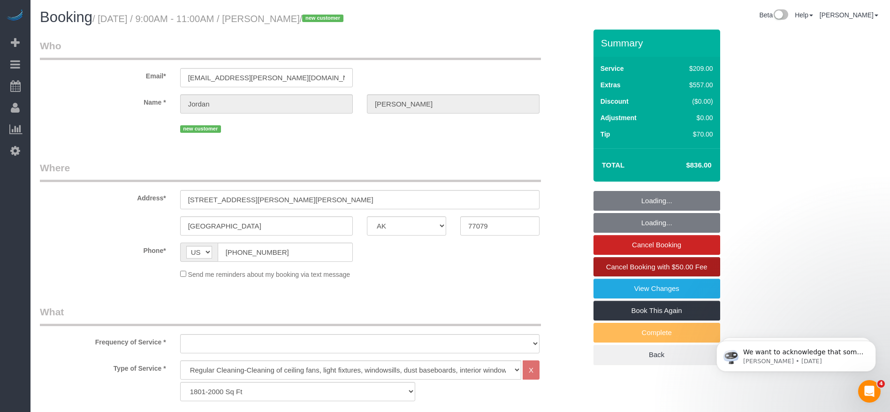
select select "object:9972"
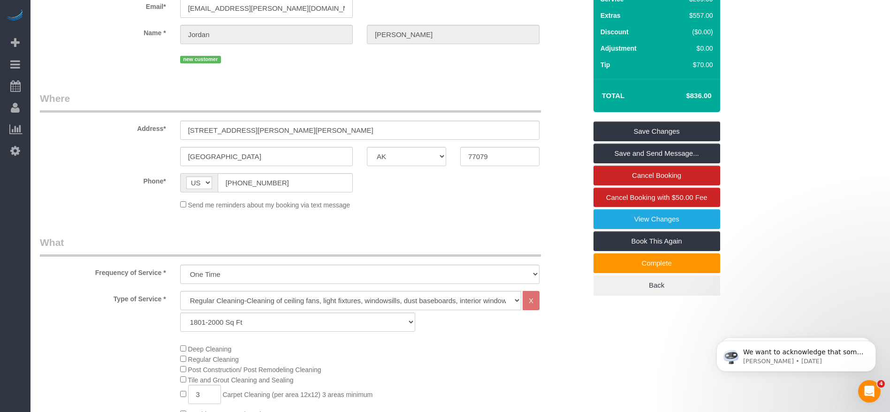
scroll to position [211, 0]
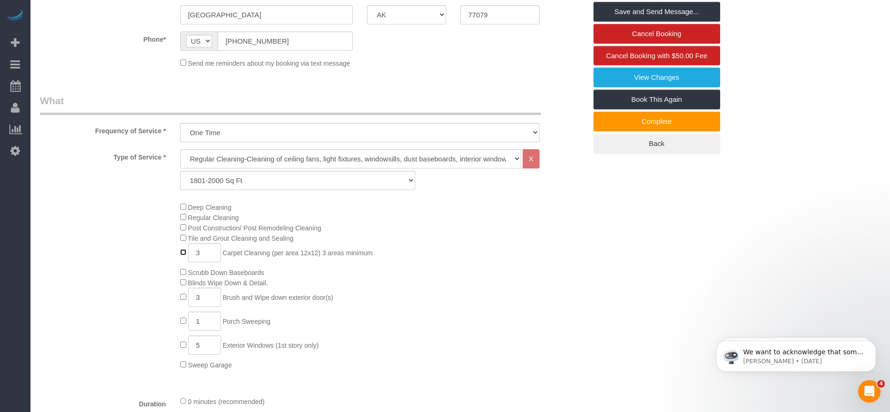
type input "0"
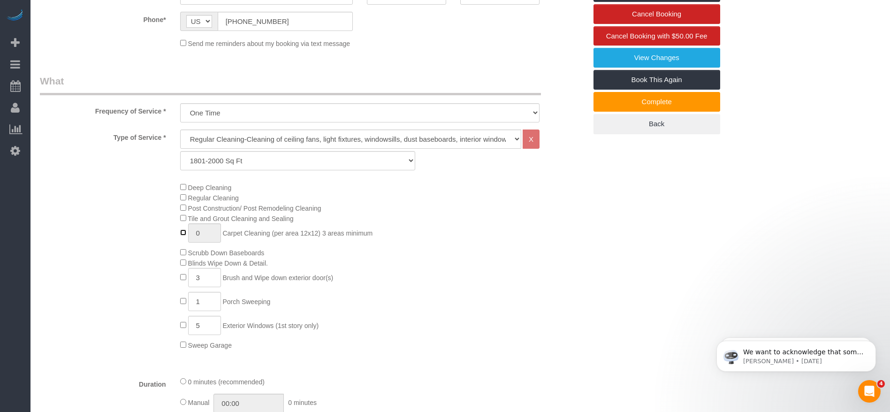
scroll to position [0, 0]
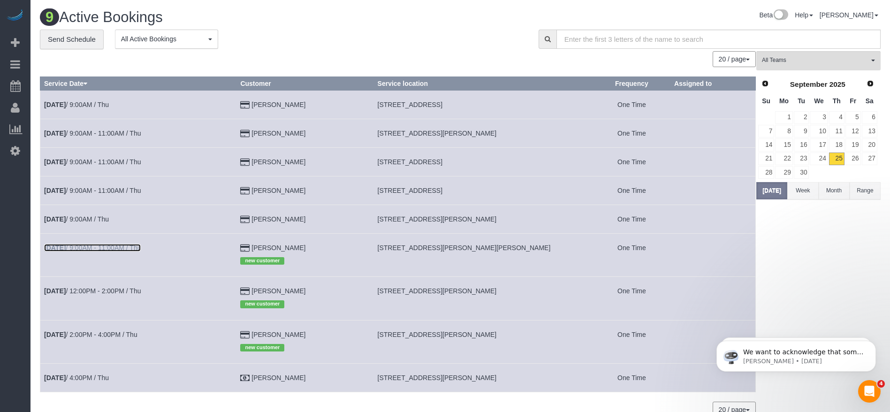
click at [123, 248] on link "[DATE] 9:00AM - 11:00AM / Thu" at bounding box center [92, 248] width 97 height 8
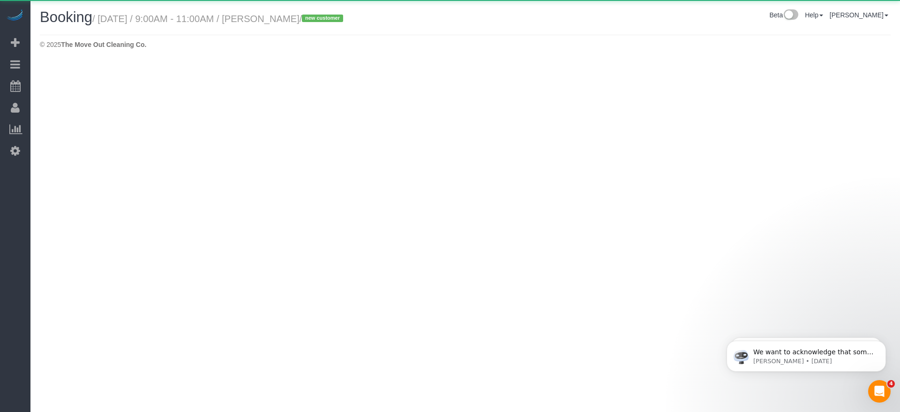
select select "[GEOGRAPHIC_DATA]"
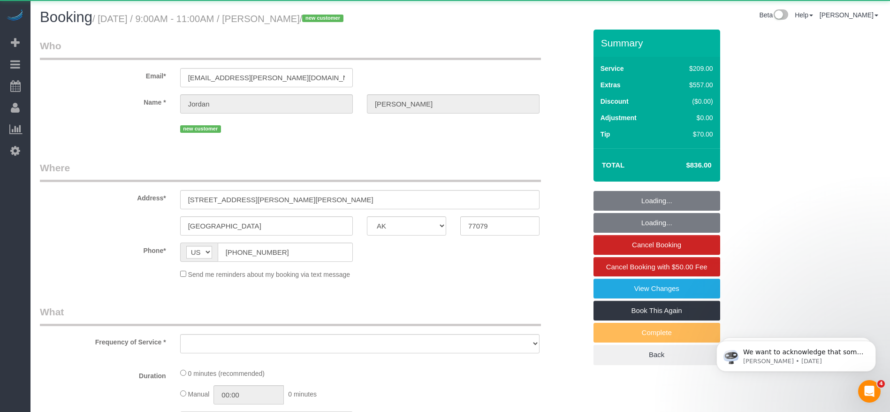
select select "string:fspay-fc297bb1-89d4-42a9-ae4f-b26e58c2d8cc"
select select "object:10497"
select select "3"
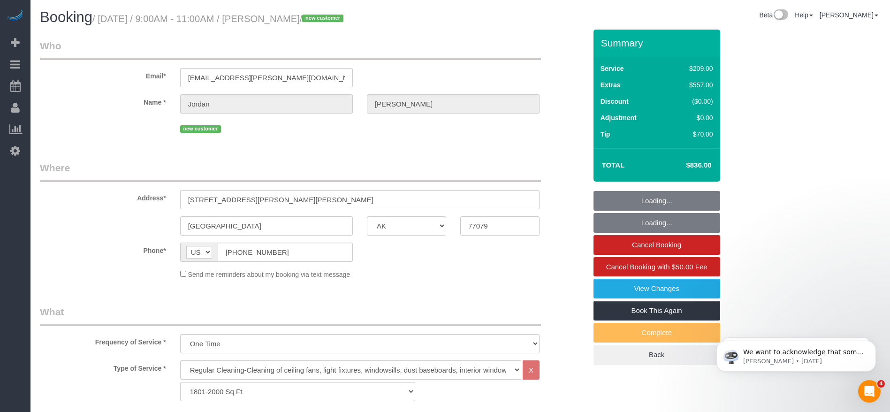
select select "object:10559"
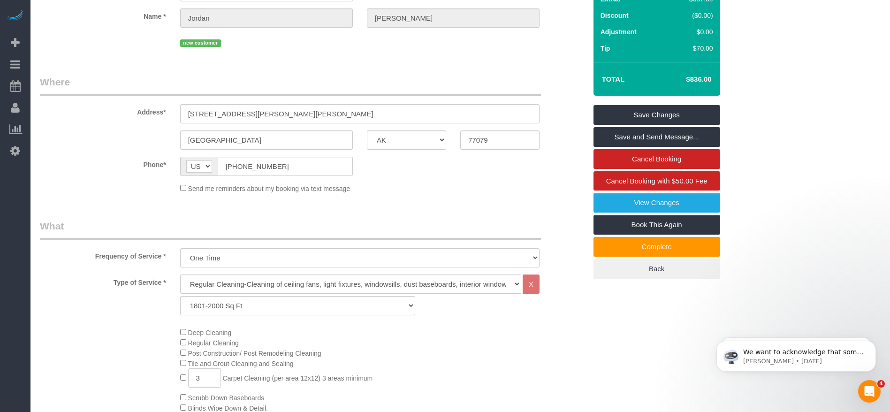
scroll to position [211, 0]
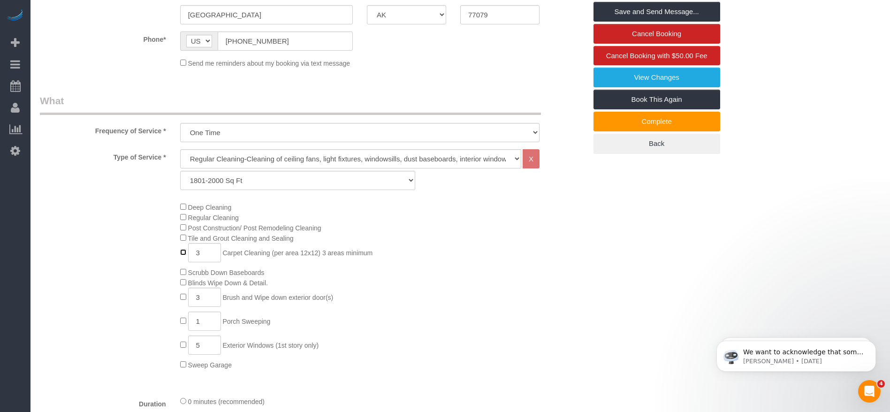
type input "0"
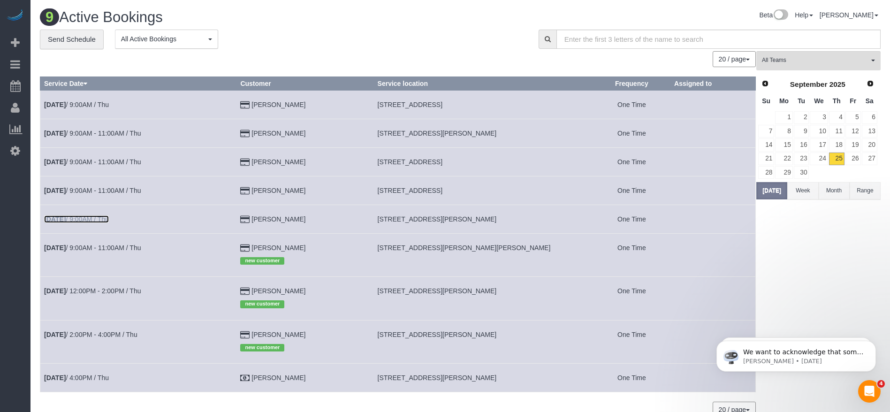
click at [100, 218] on link "[DATE] 9:00AM / Thu" at bounding box center [76, 219] width 65 height 8
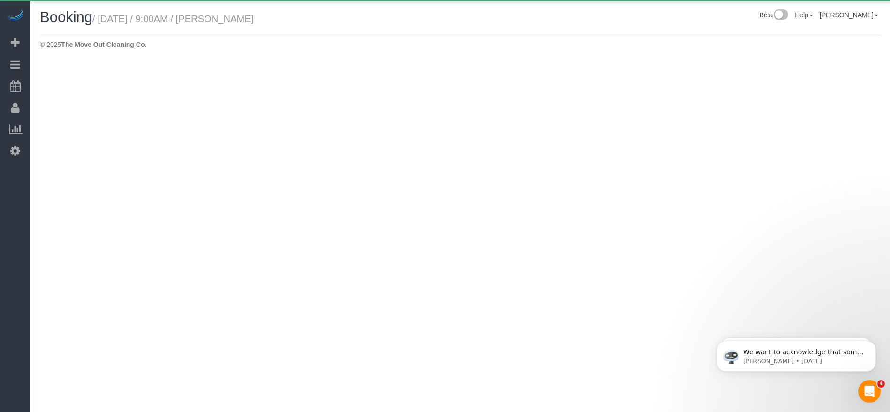
select select "[GEOGRAPHIC_DATA]"
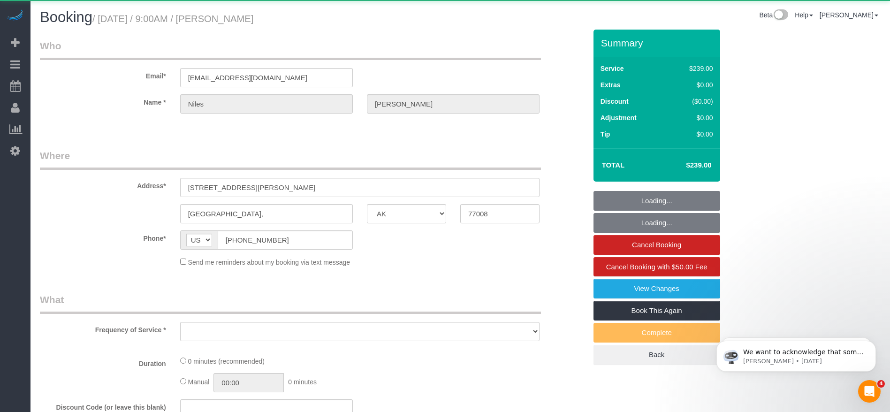
select select "string:fspay-1cd2aa13-f9e2-45fe-aa4d-4e08ef41f4f7"
select select "3"
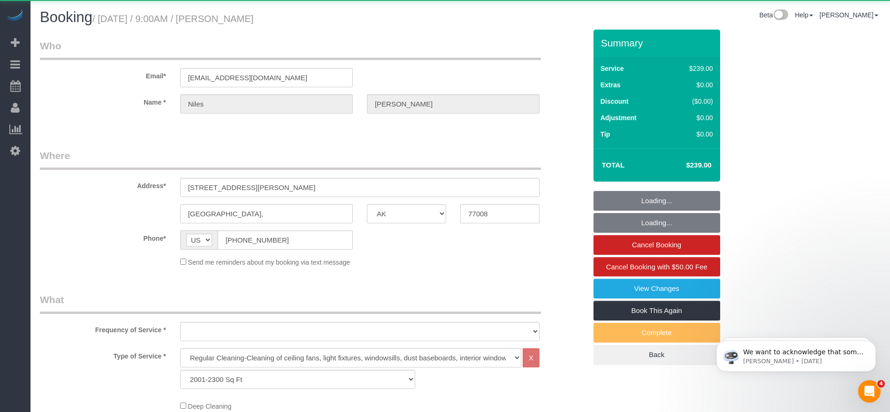
select select "object:11140"
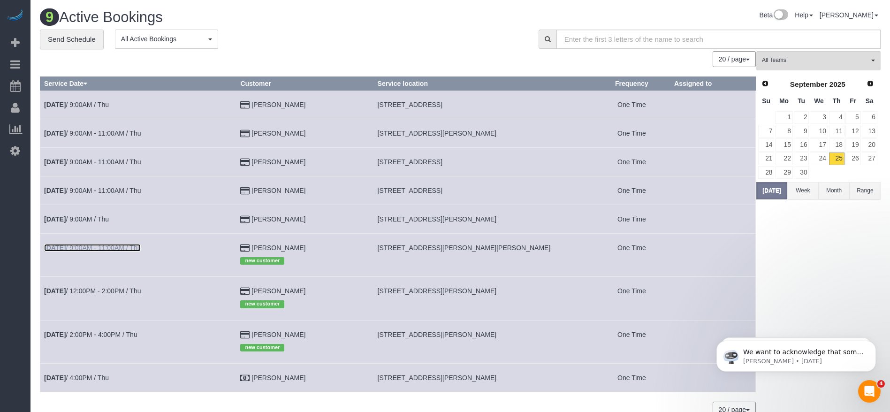
click at [129, 248] on link "[DATE] 9:00AM - 11:00AM / Thu" at bounding box center [92, 248] width 97 height 8
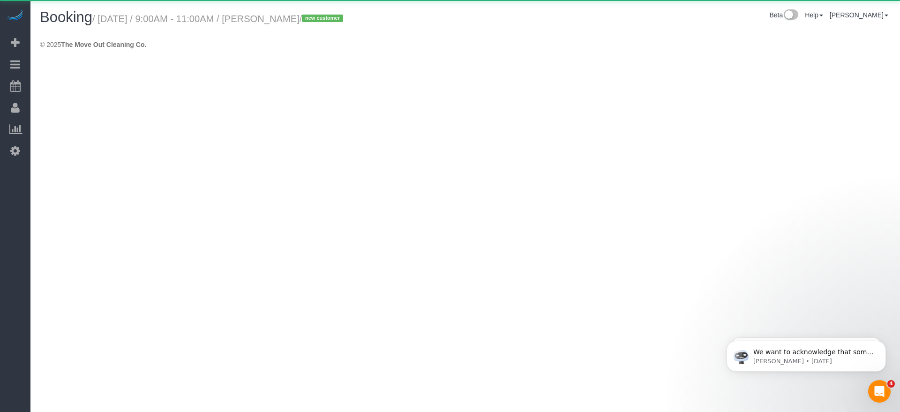
select select "[GEOGRAPHIC_DATA]"
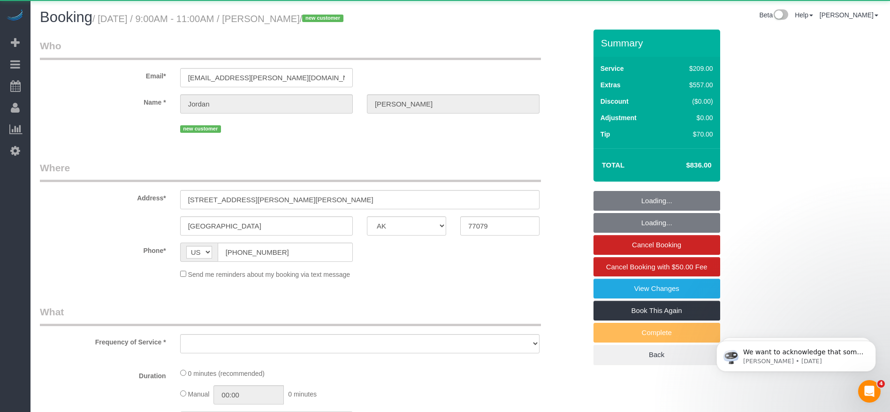
select select "object:11653"
select select "string:fspay-fc297bb1-89d4-42a9-ae4f-b26e58c2d8cc"
select select "3"
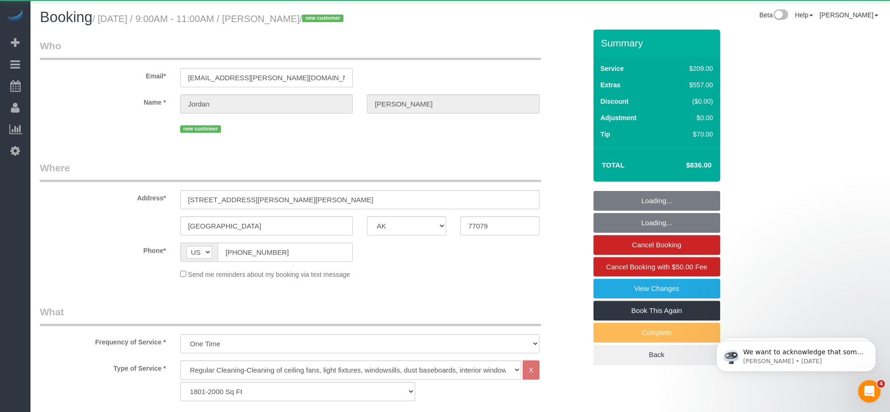
select select "object:11726"
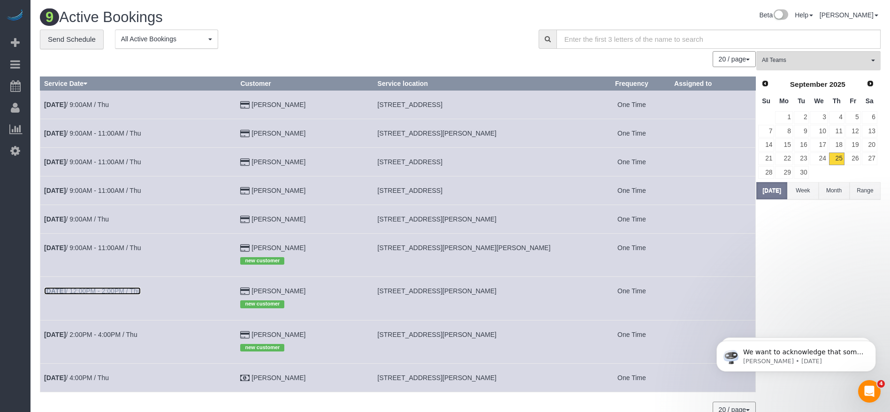
click at [101, 291] on link "[DATE] 12:00PM - 2:00PM / Thu" at bounding box center [92, 291] width 97 height 8
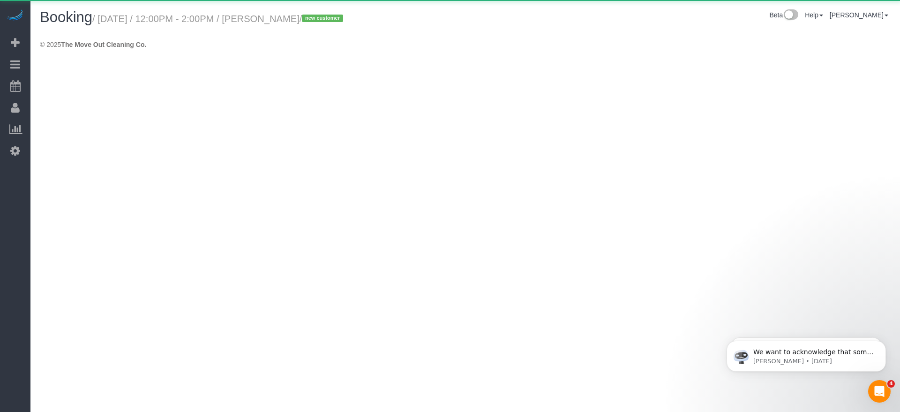
select select "[GEOGRAPHIC_DATA]"
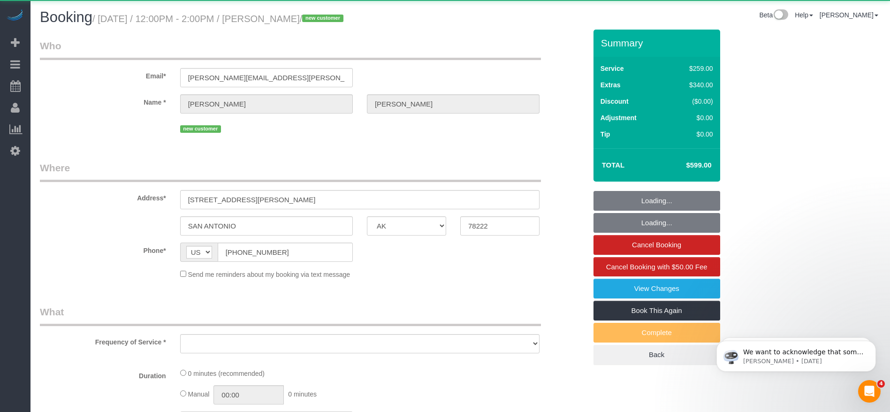
select select "object:12303"
select select "string:fspay-ceb08b2b-36ba-4fc8-99c8-cd9814410533"
select select "3"
select select "spot347"
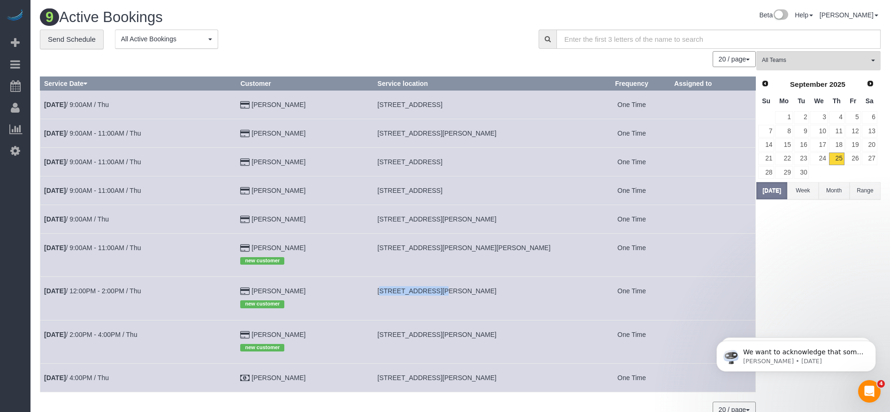
drag, startPoint x: 384, startPoint y: 289, endPoint x: 432, endPoint y: 292, distance: 47.9
click at [432, 292] on td "[STREET_ADDRESS][PERSON_NAME]" at bounding box center [482, 298] width 219 height 43
copy span "[STREET_ADDRESS][PERSON_NAME],"
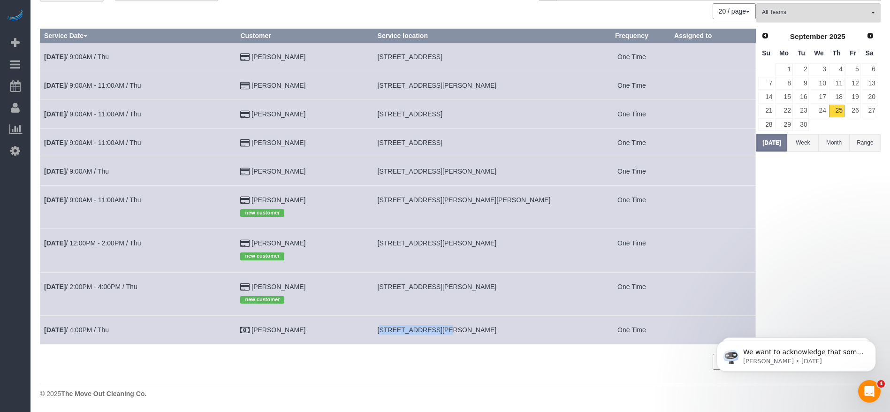
drag, startPoint x: 385, startPoint y: 330, endPoint x: 436, endPoint y: 330, distance: 51.1
click at [436, 330] on span "[STREET_ADDRESS][PERSON_NAME]" at bounding box center [437, 330] width 119 height 8
copy span "[STREET_ADDRESS][PERSON_NAME],"
click at [83, 332] on link "[DATE] 4:00PM / Thu" at bounding box center [76, 330] width 65 height 8
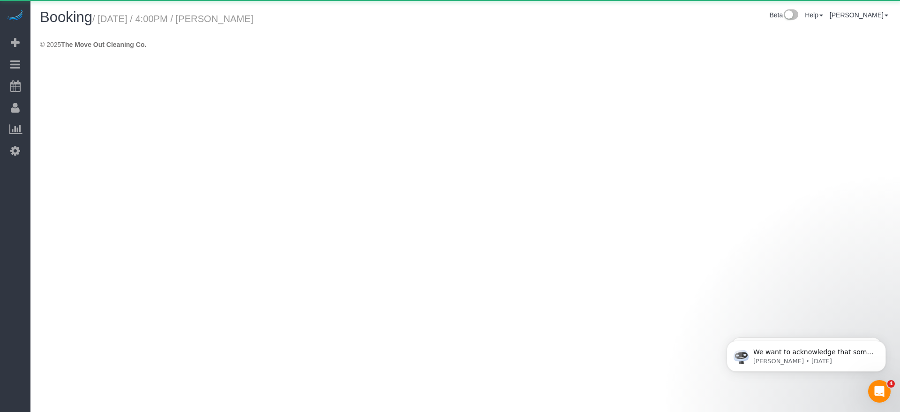
select select "[GEOGRAPHIC_DATA]"
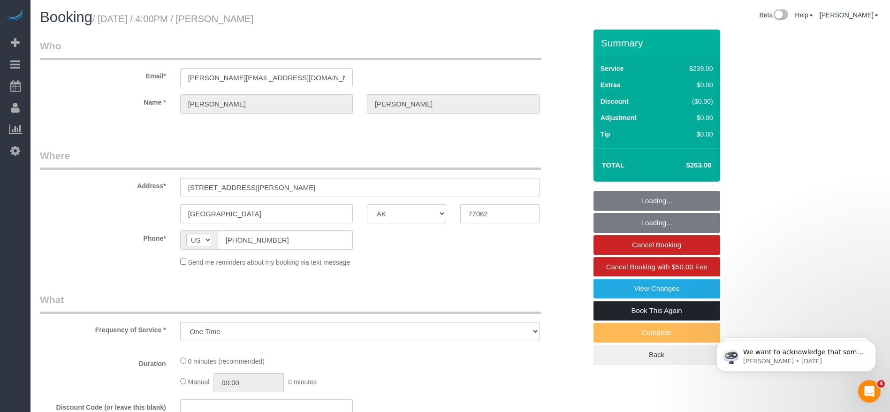
select select "object:12871"
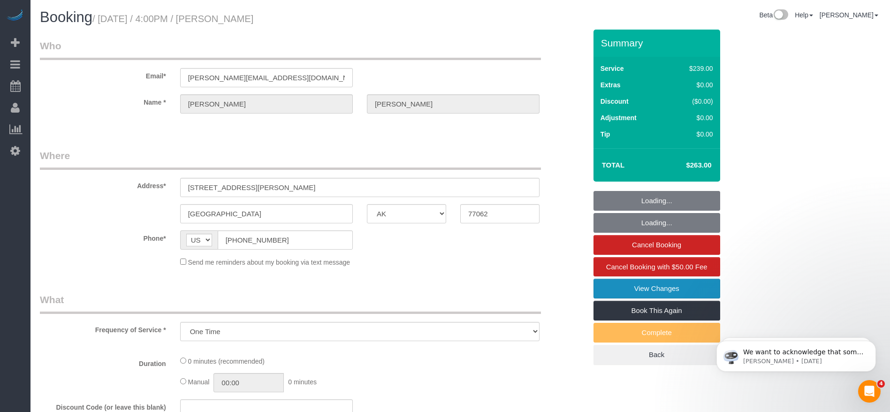
select select "3"
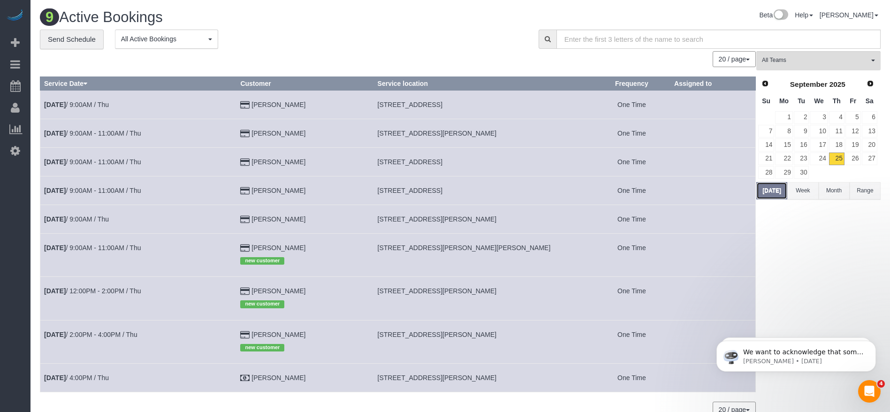
click at [771, 188] on button "[DATE]" at bounding box center [771, 190] width 31 height 17
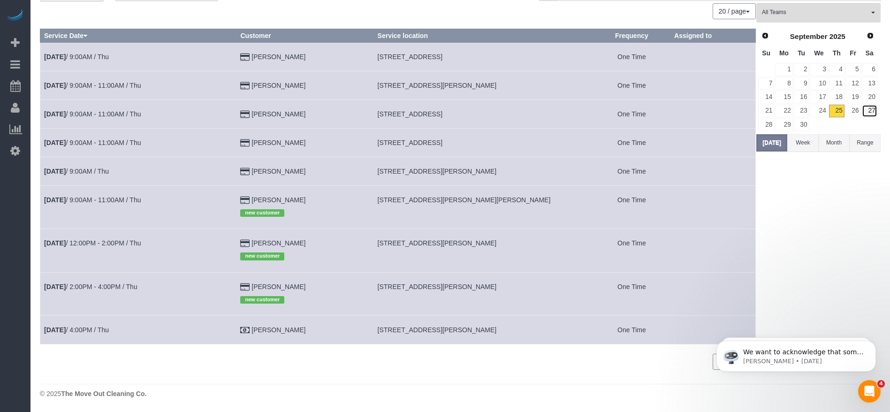
click at [872, 109] on link "27" at bounding box center [869, 111] width 15 height 13
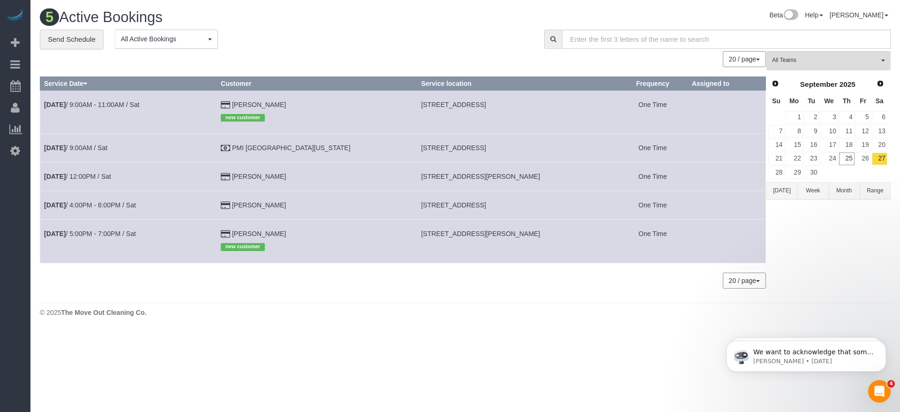
drag, startPoint x: 382, startPoint y: 144, endPoint x: 521, endPoint y: 149, distance: 138.4
click at [521, 149] on td "[STREET_ADDRESS]" at bounding box center [517, 148] width 200 height 29
copy span "[STREET_ADDRESS]"
click at [103, 146] on link "[DATE] 9:00AM / Sat" at bounding box center [75, 148] width 63 height 8
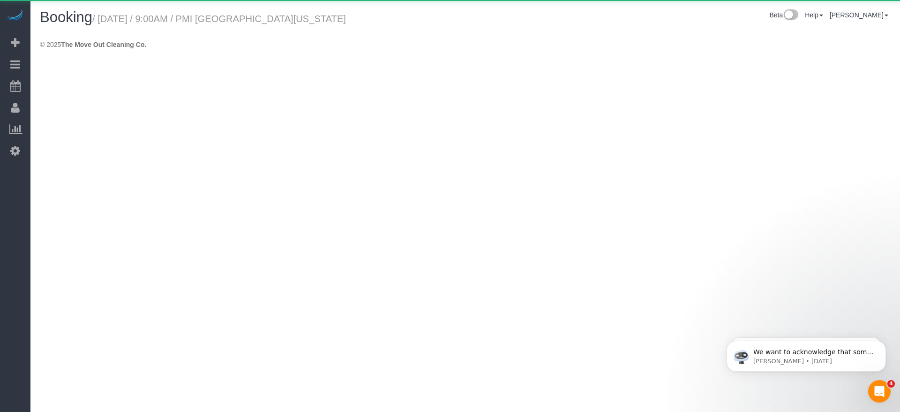
select select "[GEOGRAPHIC_DATA]"
select select "string:check"
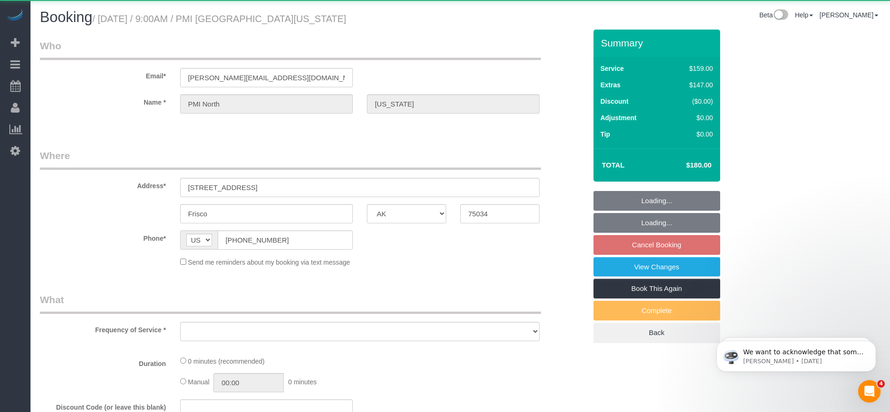
select select "object:13501"
select select "3"
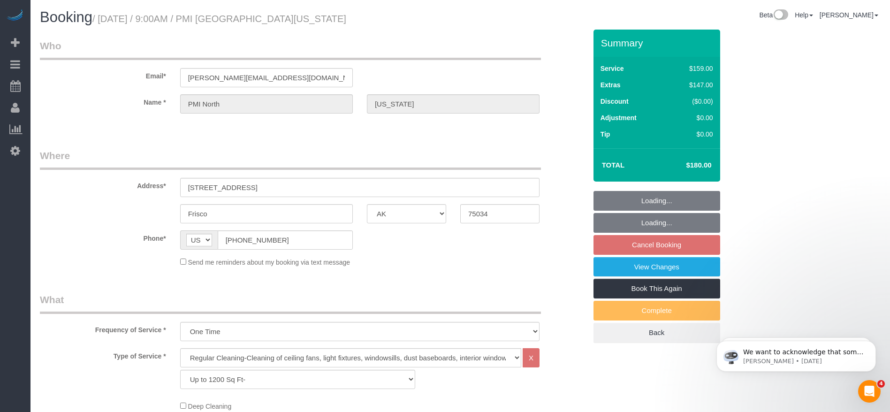
select select "object:13574"
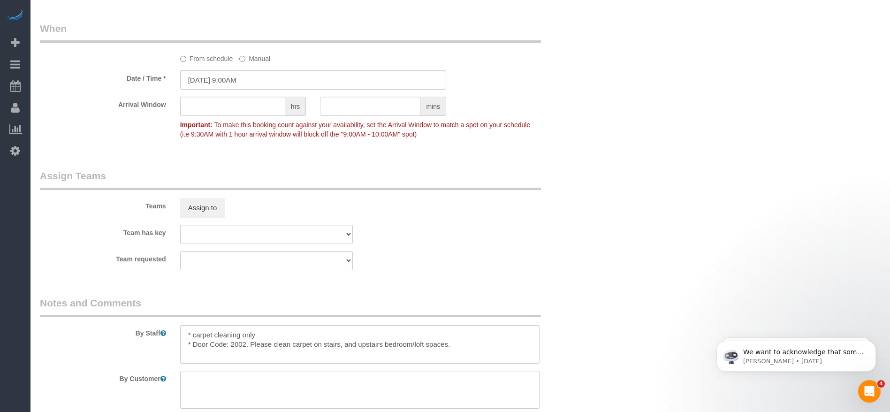
scroll to position [949, 0]
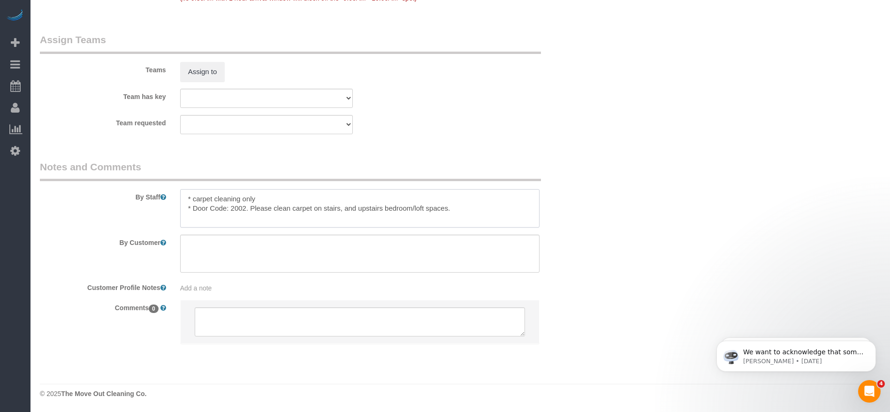
drag, startPoint x: 323, startPoint y: 207, endPoint x: 451, endPoint y: 210, distance: 128.1
click at [451, 210] on textarea at bounding box center [359, 208] width 359 height 38
click at [291, 226] on textarea at bounding box center [359, 208] width 359 height 38
drag, startPoint x: 325, startPoint y: 207, endPoint x: 445, endPoint y: 212, distance: 120.6
click at [448, 210] on textarea at bounding box center [359, 208] width 359 height 38
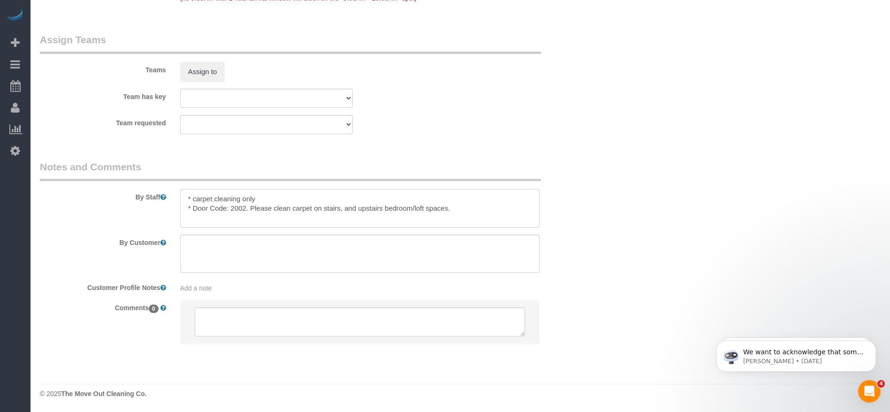
drag, startPoint x: 250, startPoint y: 209, endPoint x: 469, endPoint y: 208, distance: 218.6
click at [469, 208] on textarea at bounding box center [359, 208] width 359 height 38
drag, startPoint x: 194, startPoint y: 207, endPoint x: 242, endPoint y: 211, distance: 48.4
click at [242, 211] on textarea at bounding box center [359, 208] width 359 height 38
drag, startPoint x: 245, startPoint y: 209, endPoint x: 191, endPoint y: 206, distance: 54.0
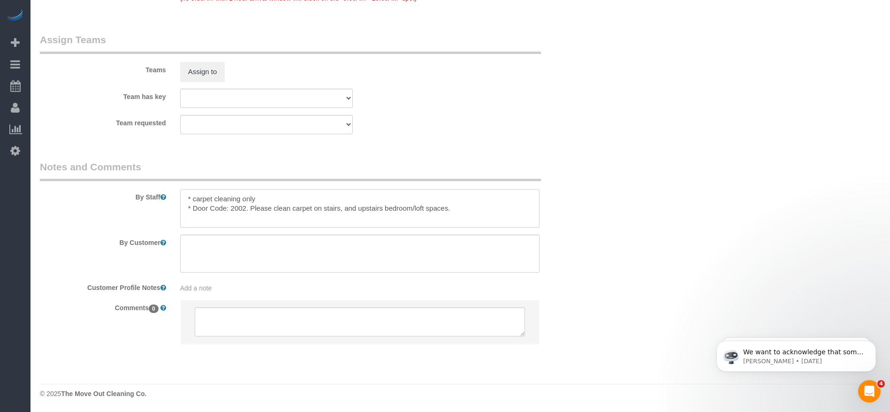
click at [191, 206] on textarea at bounding box center [359, 208] width 359 height 38
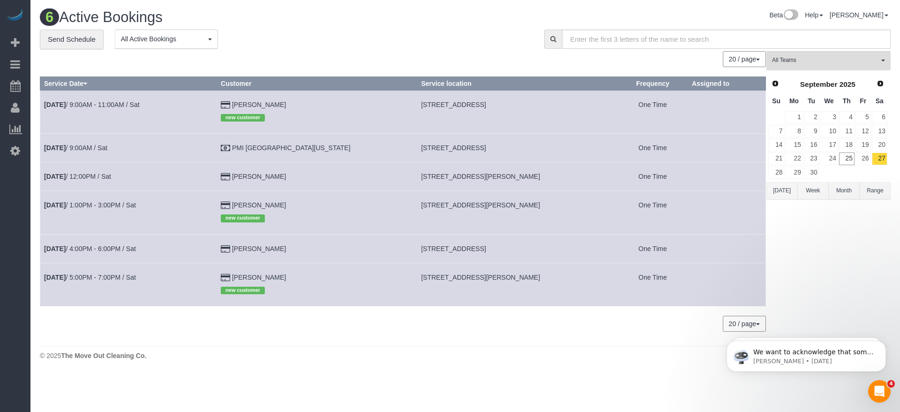
click at [788, 188] on button "[DATE]" at bounding box center [782, 190] width 31 height 17
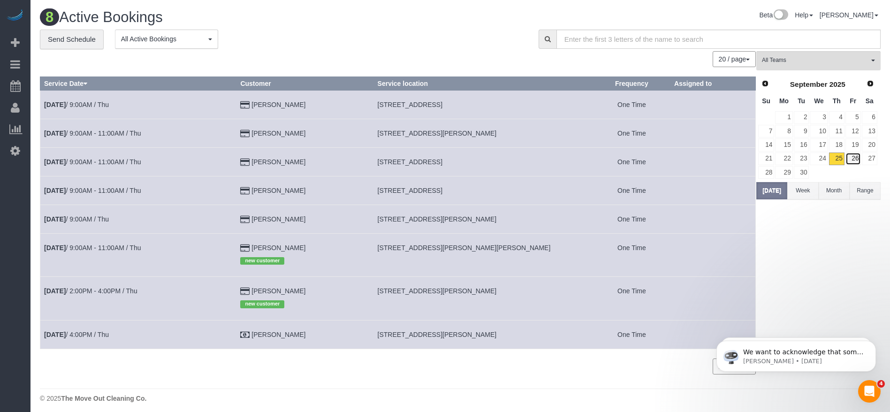
click at [856, 154] on link "26" at bounding box center [852, 158] width 15 height 13
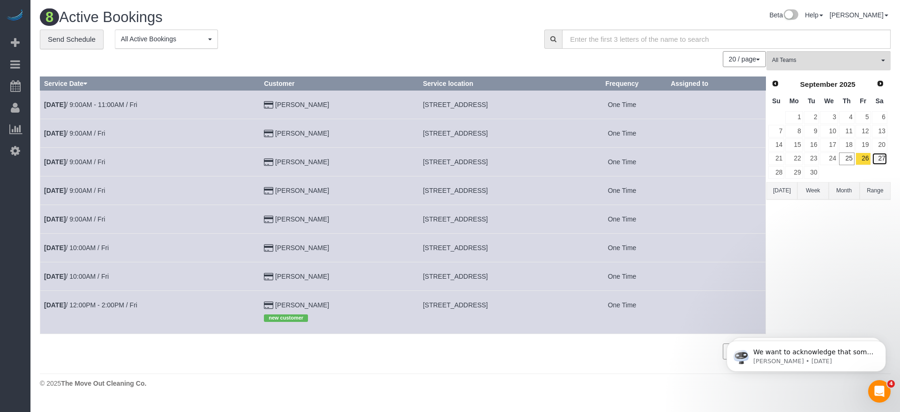
click at [882, 157] on link "27" at bounding box center [879, 158] width 15 height 13
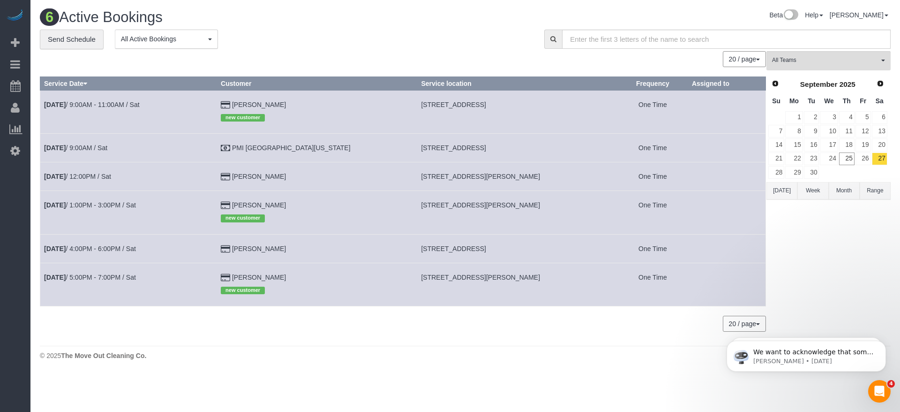
drag, startPoint x: 381, startPoint y: 247, endPoint x: 493, endPoint y: 250, distance: 112.1
click at [493, 250] on td "[STREET_ADDRESS]" at bounding box center [517, 248] width 200 height 29
copy span "[STREET_ADDRESS]"
click at [79, 246] on link "[DATE] 4:00PM - 6:00PM / Sat" at bounding box center [90, 249] width 92 height 8
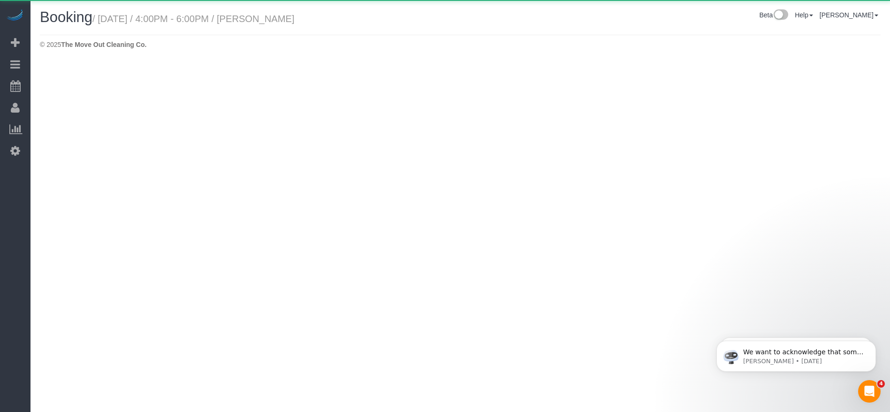
select select "[GEOGRAPHIC_DATA]"
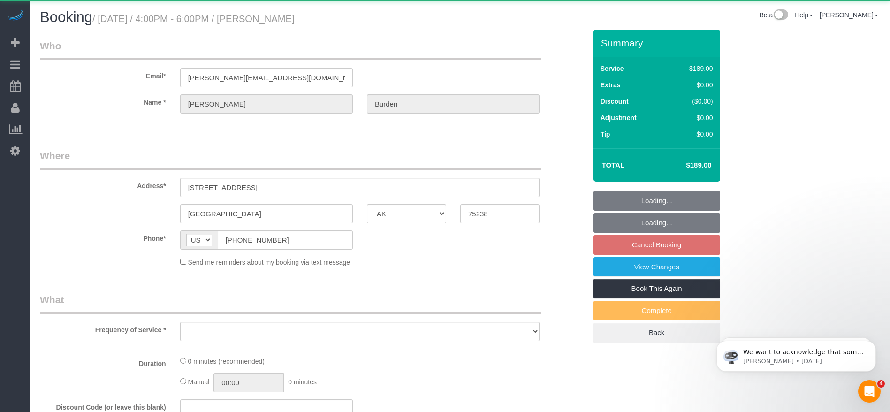
select select "object:14279"
select select "string:fspay-2990e213-5394-435b-a7b3-8fa2191b625a"
select select "3"
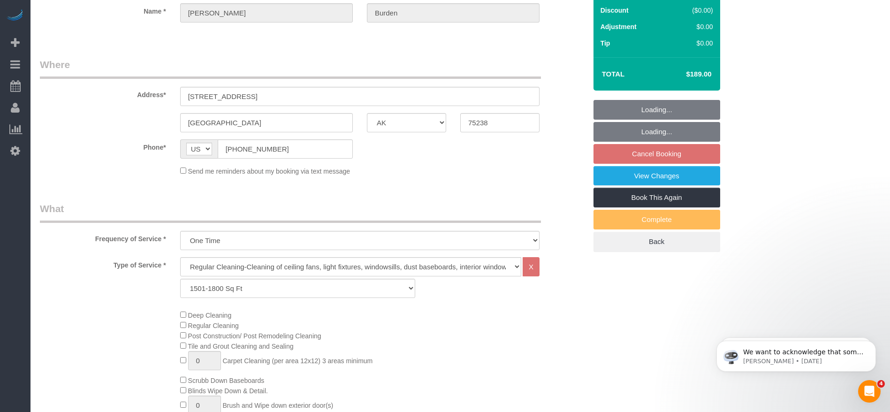
scroll to position [141, 0]
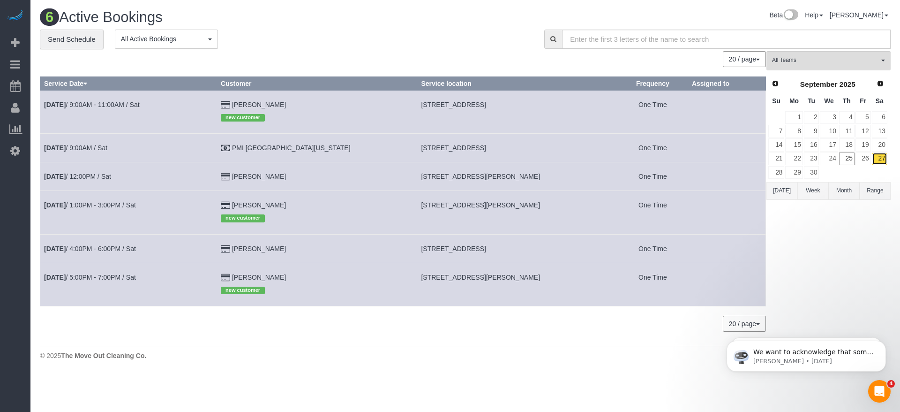
click at [883, 158] on link "27" at bounding box center [879, 158] width 15 height 13
click at [781, 188] on button "[DATE]" at bounding box center [782, 190] width 31 height 17
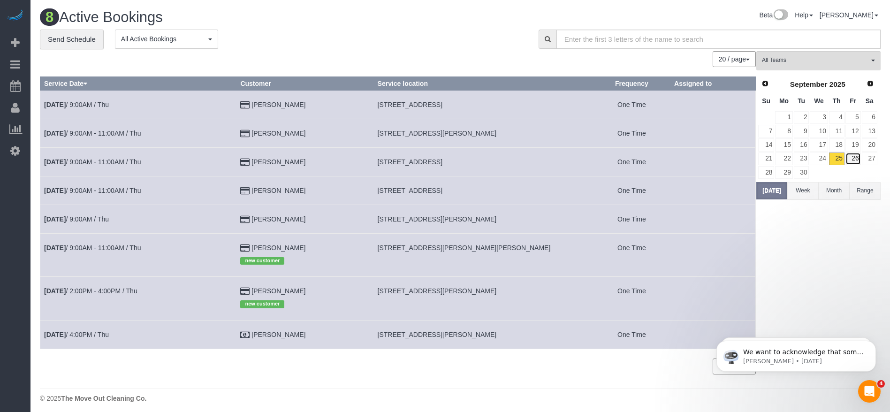
click at [859, 157] on link "26" at bounding box center [852, 158] width 15 height 13
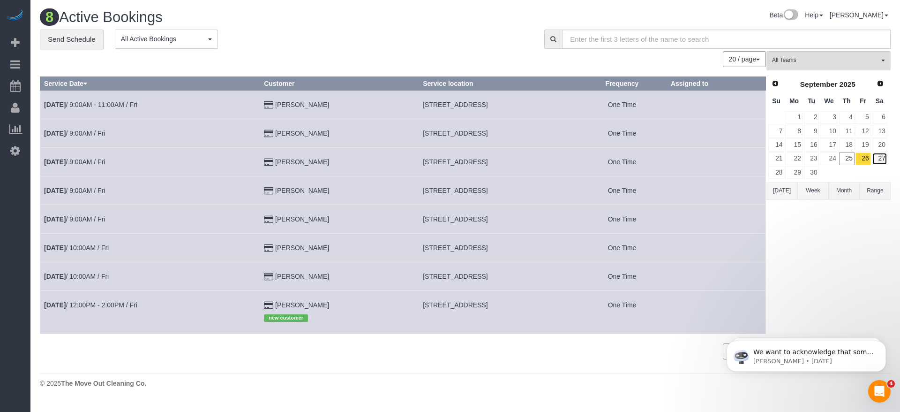
click at [887, 157] on link "27" at bounding box center [879, 158] width 15 height 13
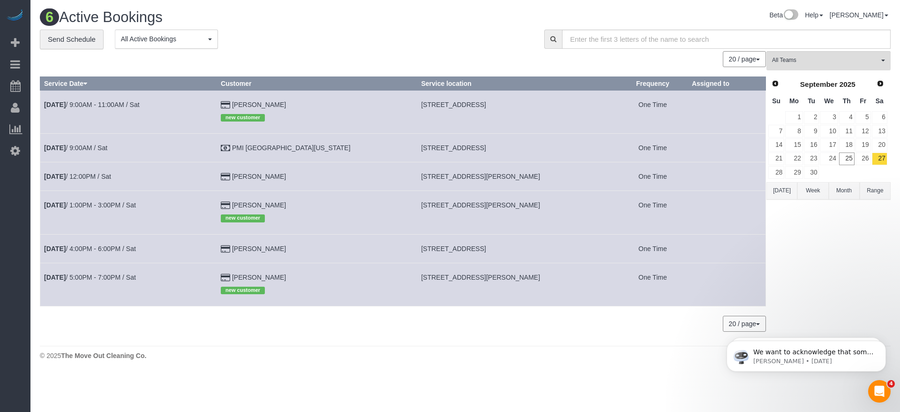
drag, startPoint x: 383, startPoint y: 103, endPoint x: 522, endPoint y: 109, distance: 138.5
click at [522, 109] on td "[STREET_ADDRESS]" at bounding box center [517, 111] width 200 height 43
copy span "[STREET_ADDRESS]"
click at [91, 104] on link "[DATE] 9:00AM - 11:00AM / Sat" at bounding box center [92, 105] width 96 height 8
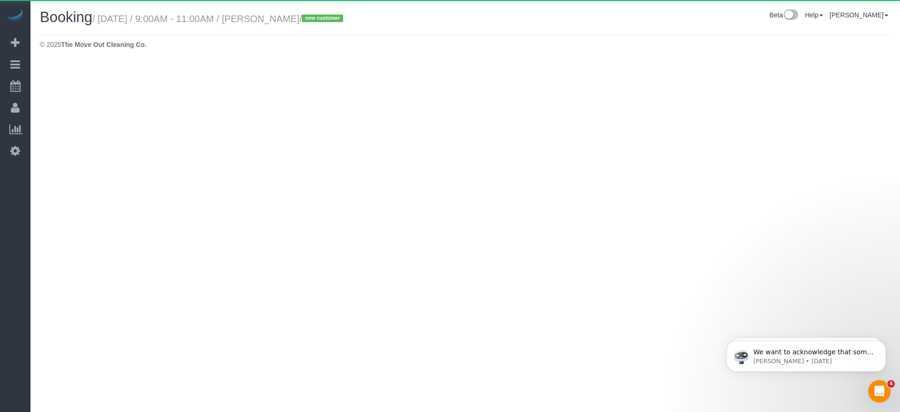
select select "[GEOGRAPHIC_DATA]"
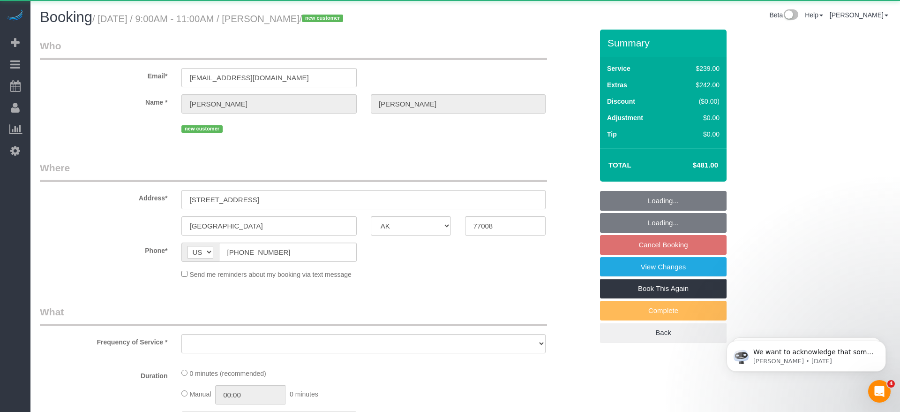
select select "object:15113"
select select "string:fspay-7b152e85-a54b-41a6-b25f-94f210529512"
select select "object:15200"
select select "3"
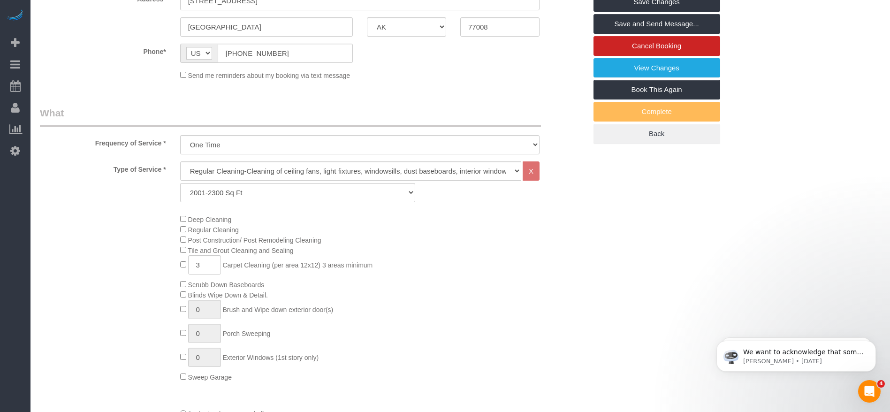
scroll to position [269, 0]
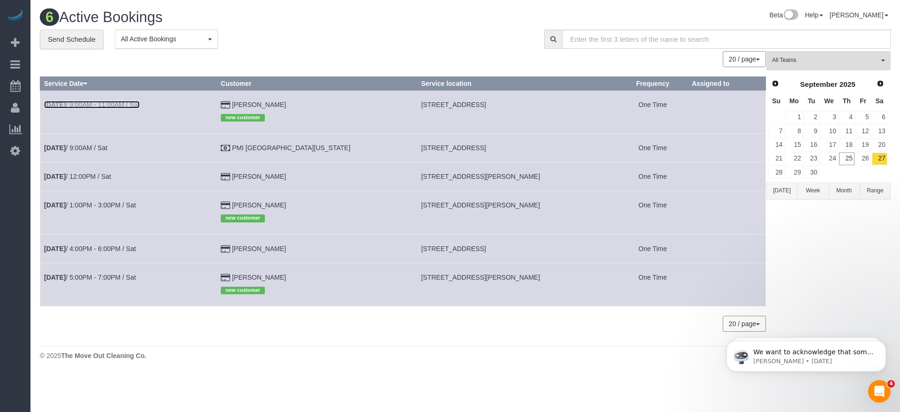
click at [110, 103] on link "[DATE] 9:00AM - 11:00AM / Sat" at bounding box center [92, 105] width 96 height 8
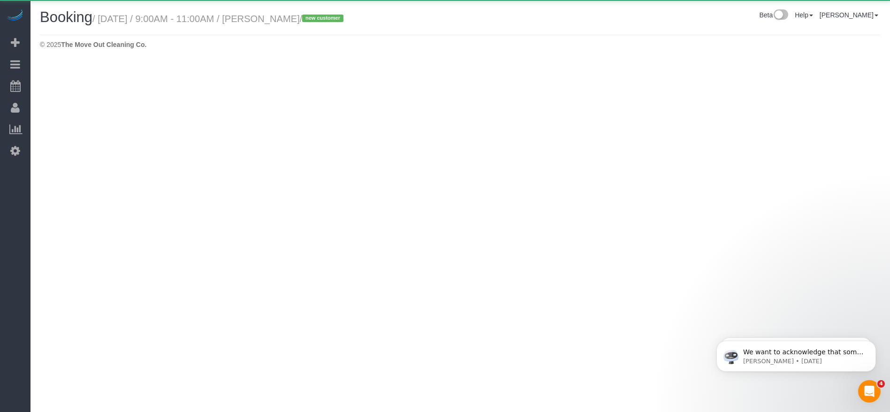
select select "[GEOGRAPHIC_DATA]"
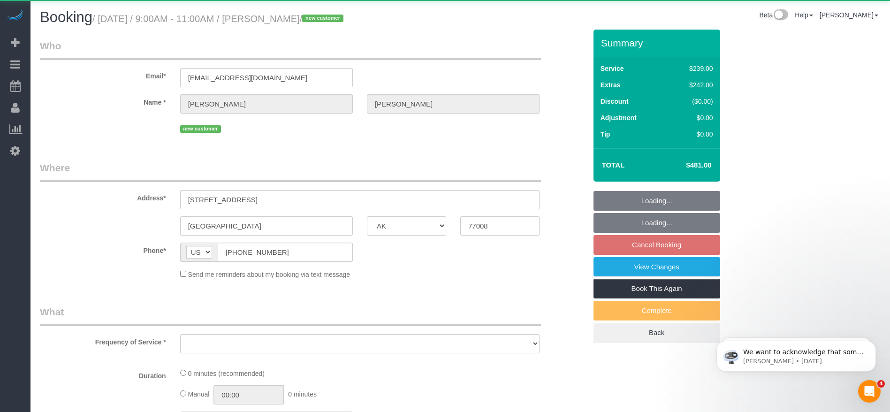
select select "string:fspay-7b152e85-a54b-41a6-b25f-94f210529512"
select select "object:15684"
select select "3"
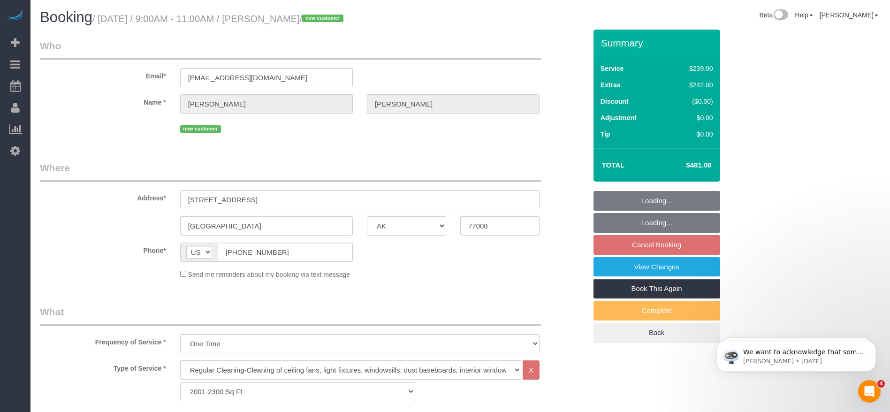
scroll to position [352, 0]
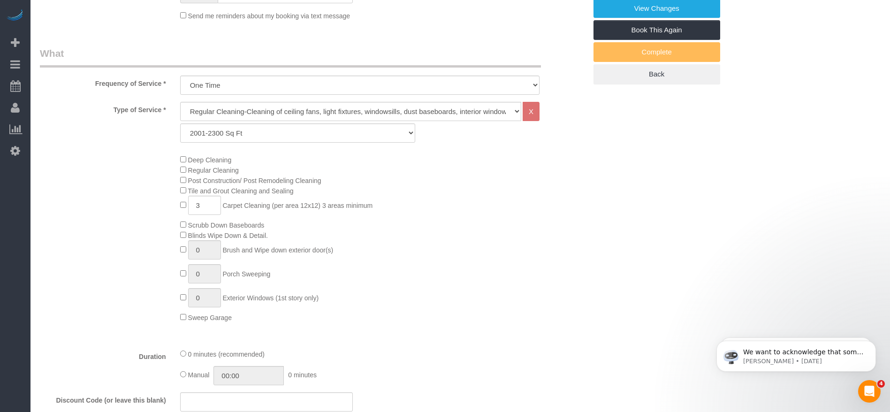
select select "object:15757"
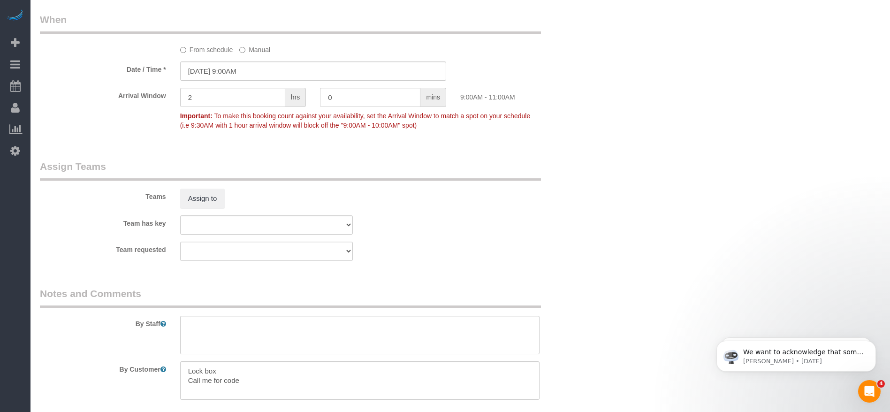
scroll to position [492, 0]
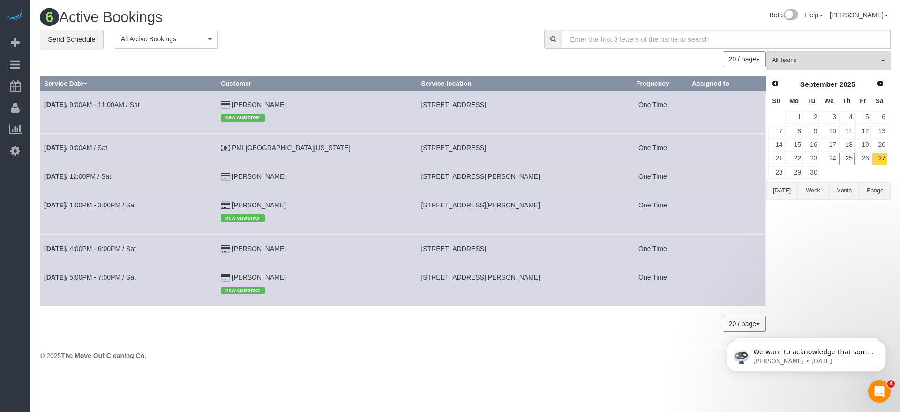
drag, startPoint x: 380, startPoint y: 178, endPoint x: 519, endPoint y: 182, distance: 138.4
click at [519, 182] on td "[STREET_ADDRESS][PERSON_NAME]" at bounding box center [517, 176] width 200 height 29
copy span "[STREET_ADDRESS][PERSON_NAME]"
click at [111, 174] on link "[DATE] 12:00PM / Sat" at bounding box center [77, 177] width 67 height 8
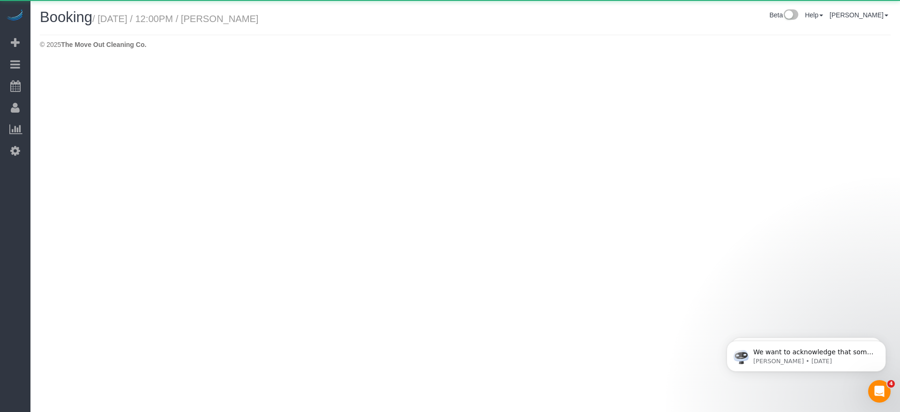
select select "[GEOGRAPHIC_DATA]"
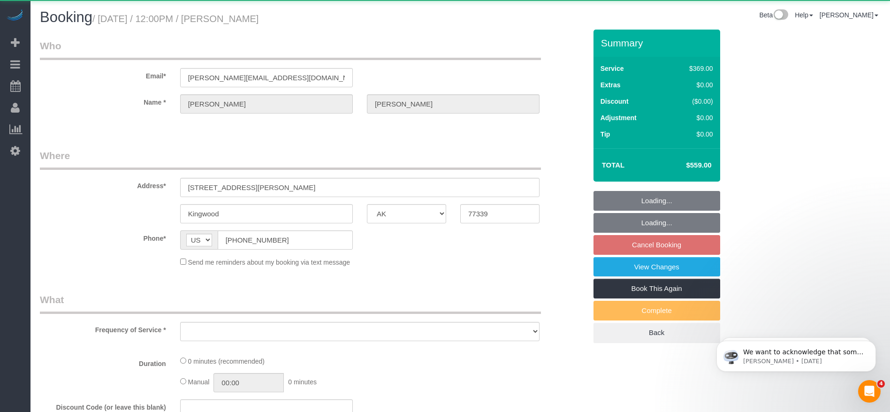
select select "object:16293"
select select "string:fspay-5f9d37c2-99f9-42c9-a91e-ba06f310703a"
select select "3"
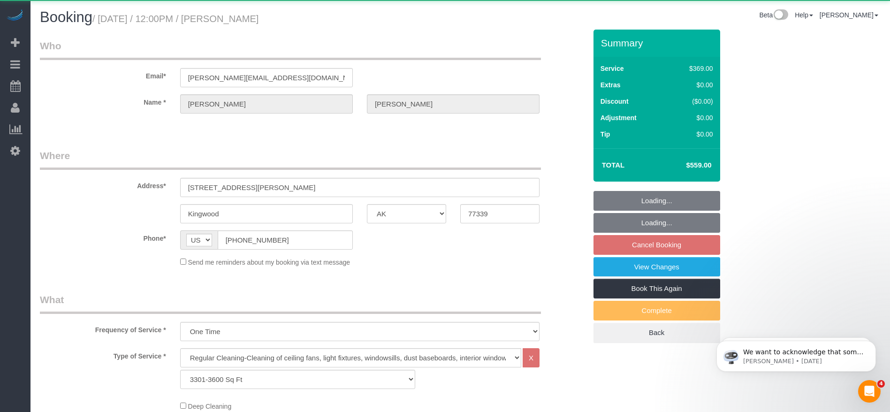
select select "object:16305"
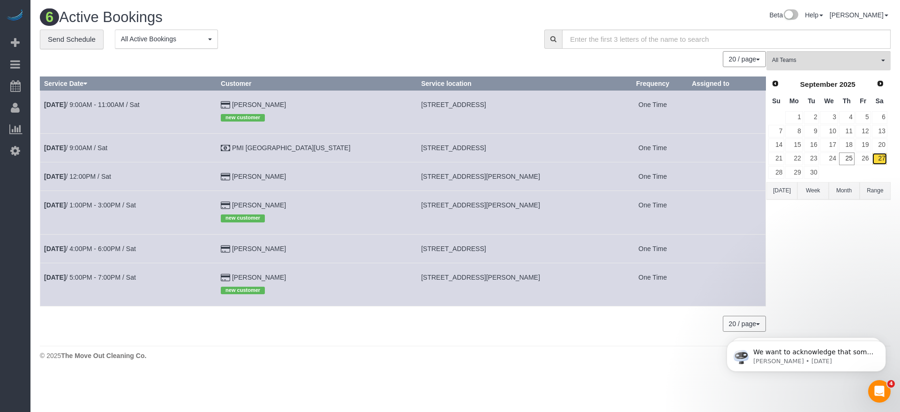
click at [884, 158] on link "27" at bounding box center [879, 158] width 15 height 13
drag, startPoint x: 382, startPoint y: 277, endPoint x: 508, endPoint y: 278, distance: 126.2
click at [508, 278] on td "[STREET_ADDRESS][PERSON_NAME]" at bounding box center [517, 284] width 200 height 43
click at [87, 276] on link "[DATE] 5:00PM - 7:00PM / Sat" at bounding box center [90, 277] width 92 height 8
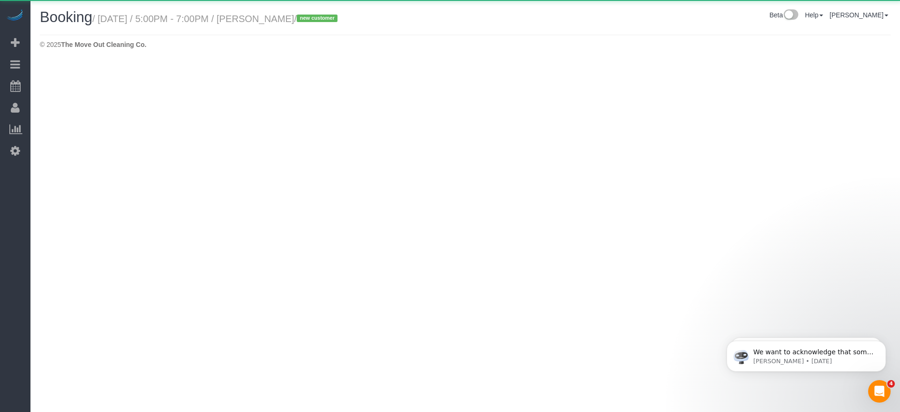
select select "[GEOGRAPHIC_DATA]"
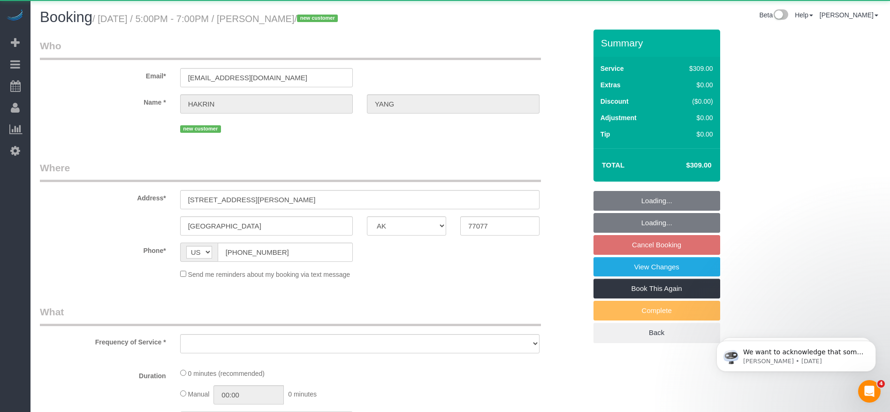
select select "string:fspay-e3d7d290-8163-4fb4-99a4-4a55a8ac3584"
select select "3"
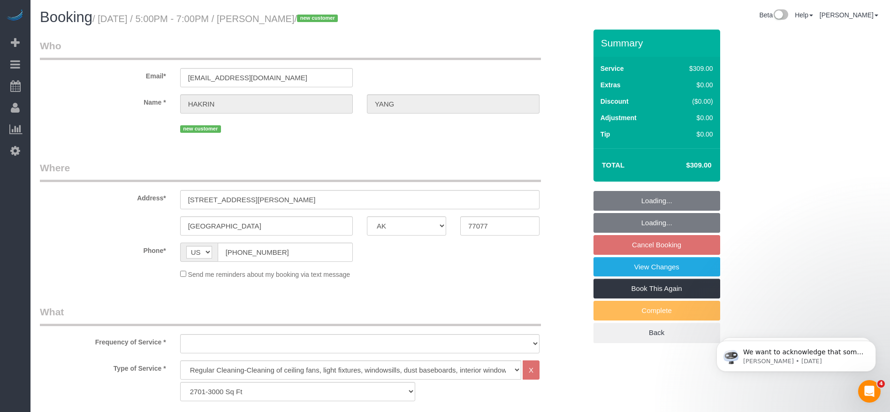
scroll to position [211, 0]
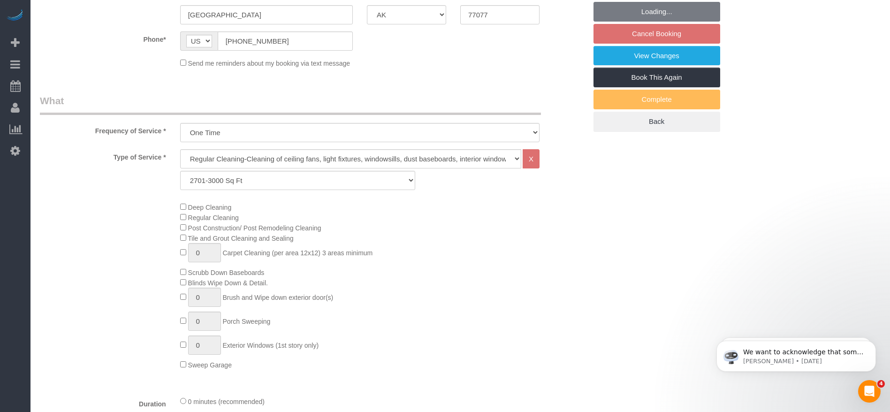
select select "object:16929"
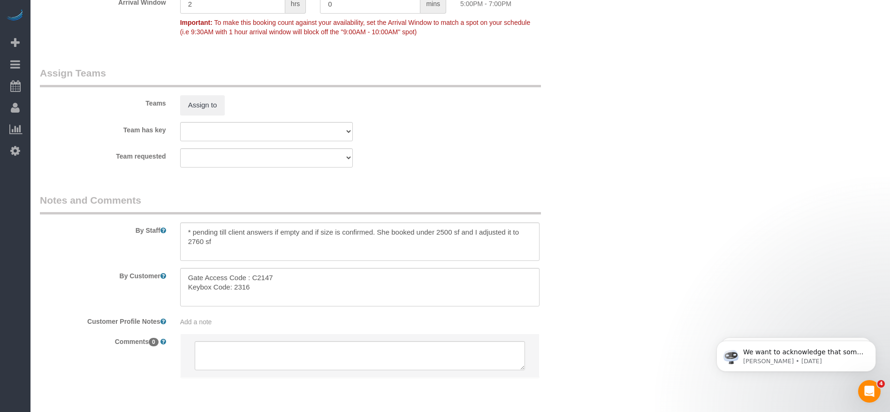
scroll to position [972, 0]
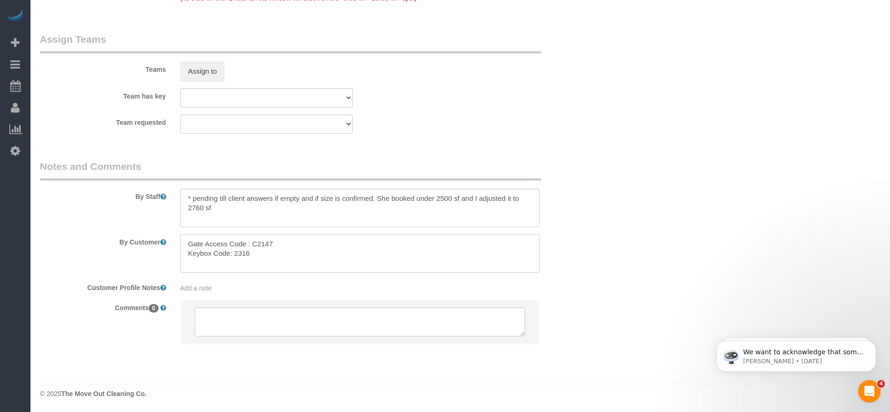
drag, startPoint x: 188, startPoint y: 245, endPoint x: 279, endPoint y: 265, distance: 93.0
click at [279, 265] on textarea at bounding box center [359, 253] width 359 height 38
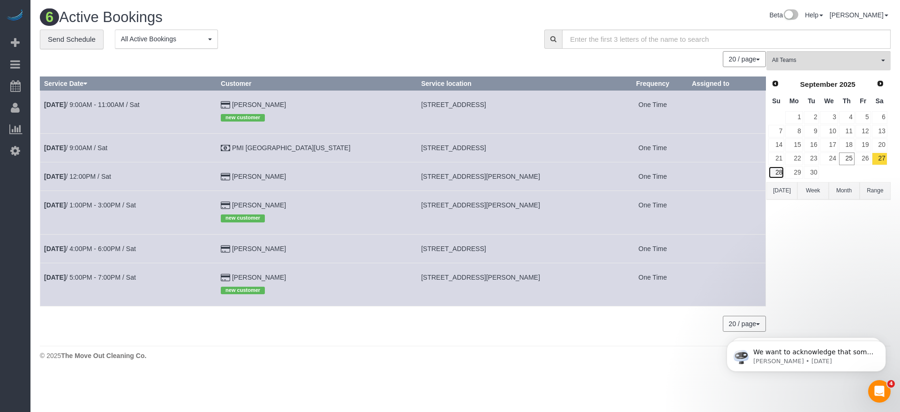
click at [777, 169] on link "28" at bounding box center [777, 172] width 16 height 13
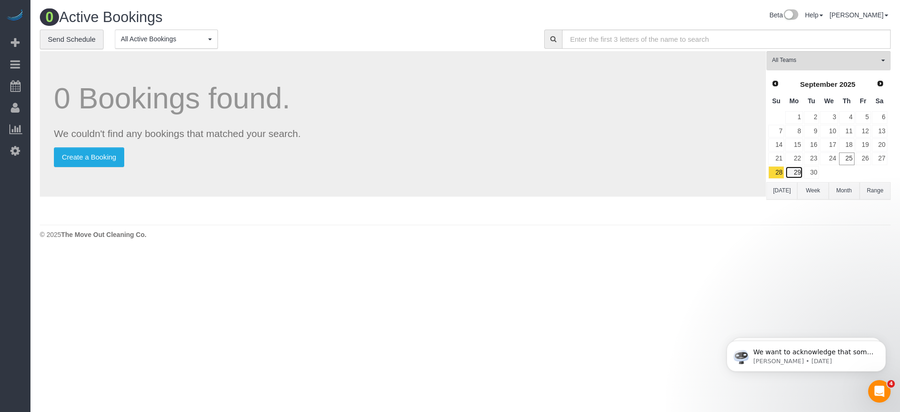
click at [796, 170] on link "29" at bounding box center [794, 172] width 17 height 13
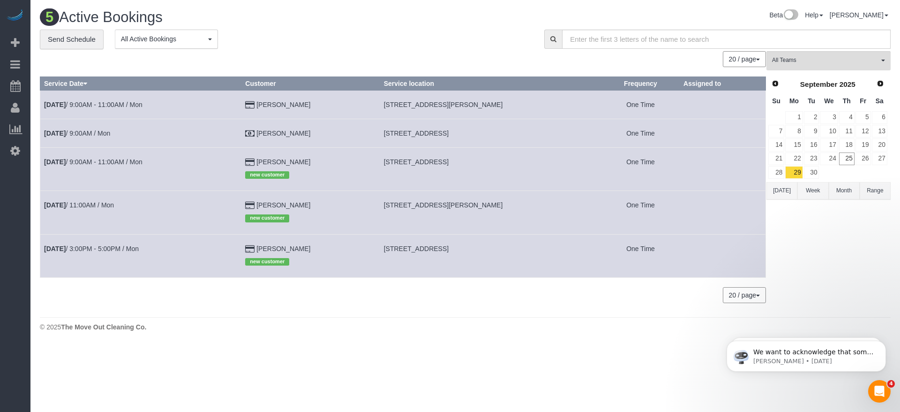
drag, startPoint x: 375, startPoint y: 103, endPoint x: 483, endPoint y: 106, distance: 107.9
click at [483, 106] on td "[STREET_ADDRESS][PERSON_NAME]" at bounding box center [491, 104] width 222 height 29
click at [91, 101] on link "[DATE] 9:00AM - 11:00AM / Mon" at bounding box center [93, 105] width 98 height 8
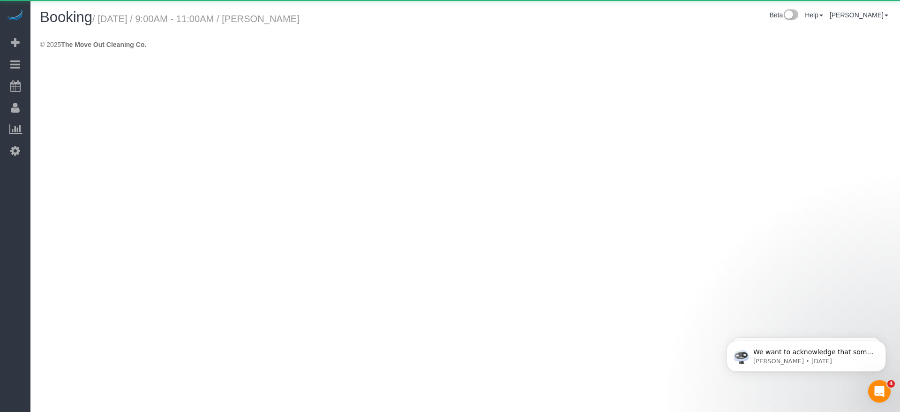
select select "UT"
select select "string:fspay"
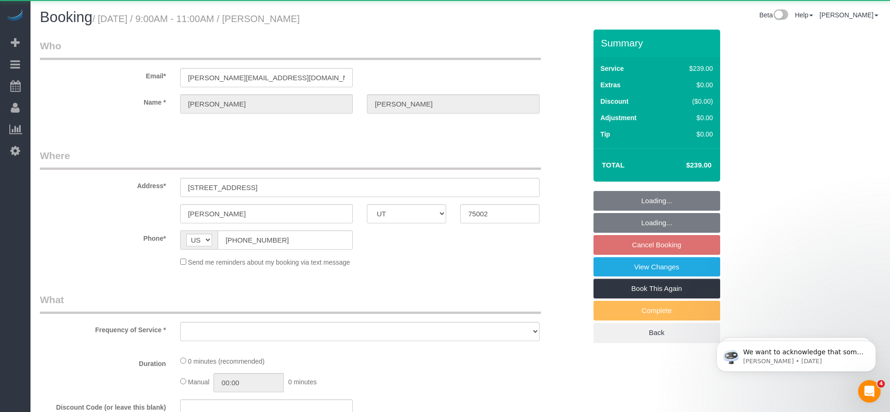
select select "object:17600"
select select "3"
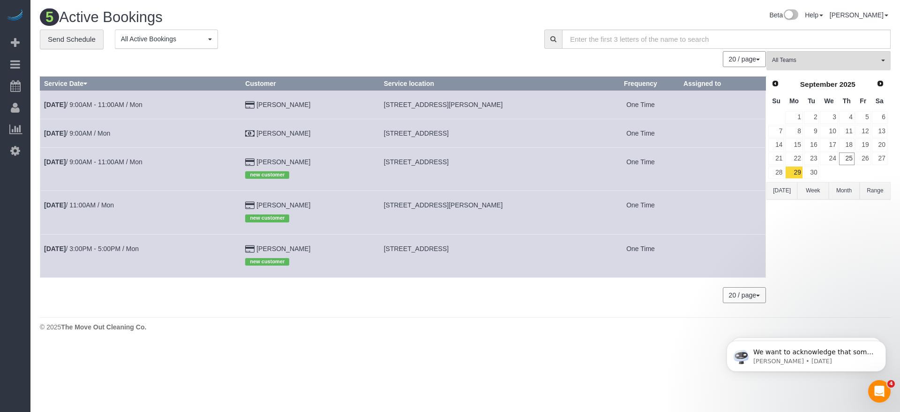
drag, startPoint x: 376, startPoint y: 162, endPoint x: 527, endPoint y: 164, distance: 151.0
click at [527, 164] on td "[STREET_ADDRESS]" at bounding box center [491, 168] width 222 height 43
click at [136, 162] on link "[DATE] 9:00AM - 11:00AM / Mon" at bounding box center [93, 162] width 98 height 8
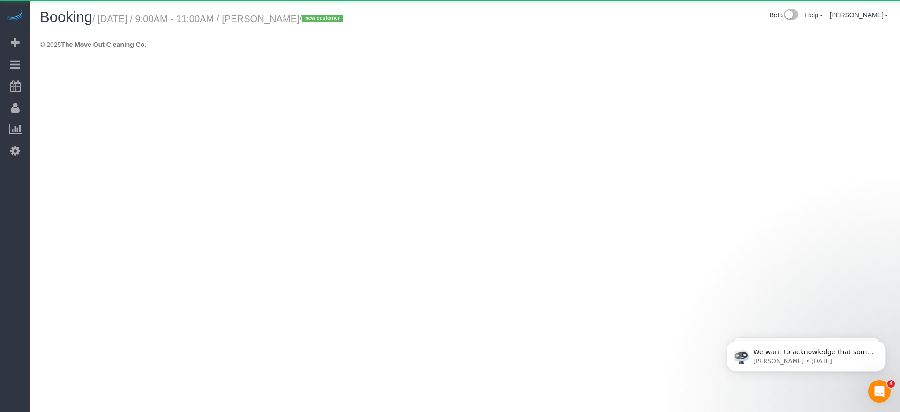
select select "[GEOGRAPHIC_DATA]"
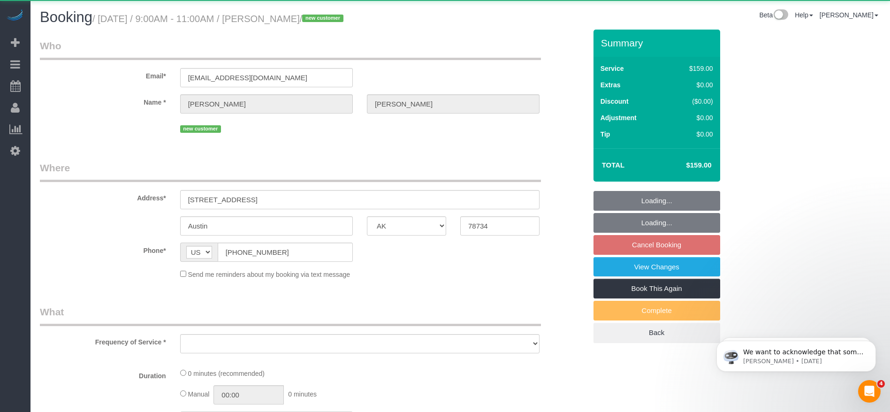
select select "object:18072"
select select "3"
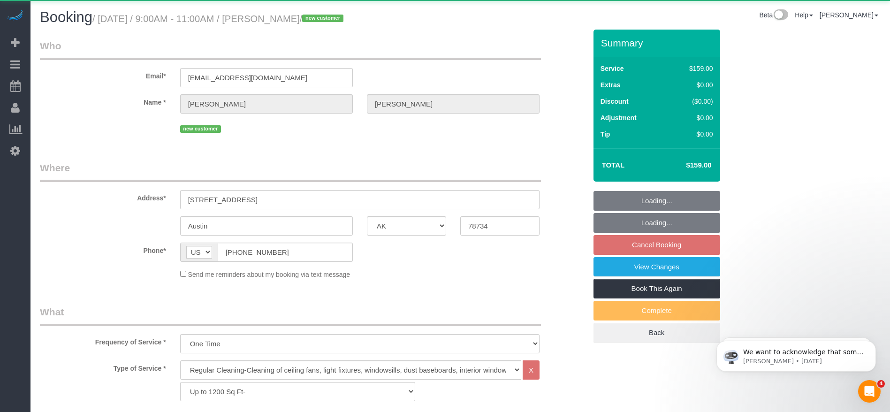
select select "object:18145"
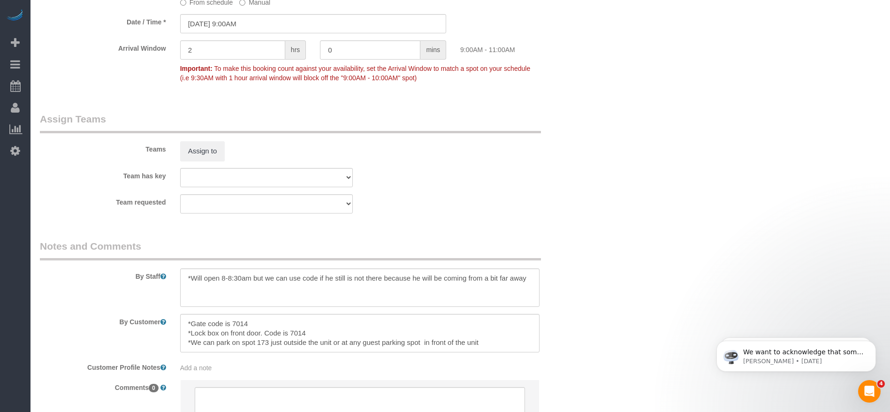
scroll to position [915, 0]
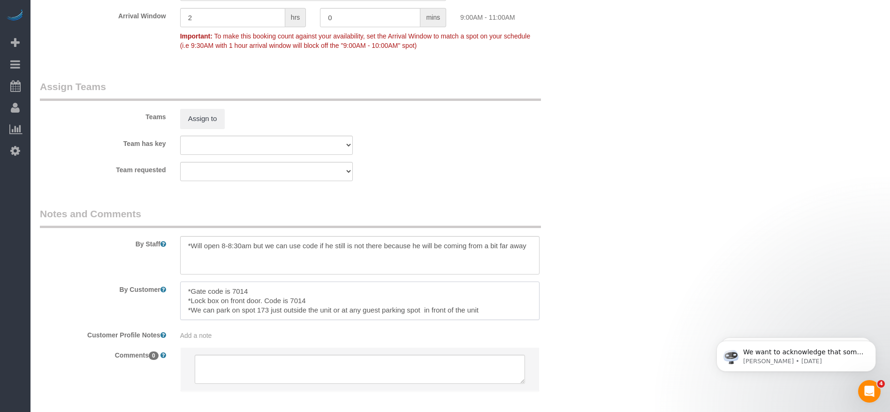
drag, startPoint x: 187, startPoint y: 289, endPoint x: 534, endPoint y: 312, distance: 348.3
click at [534, 312] on textarea at bounding box center [359, 300] width 359 height 38
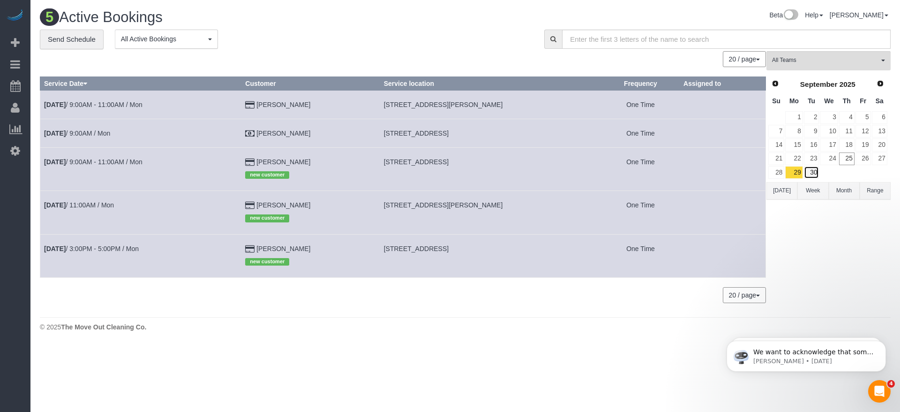
click at [812, 176] on link "30" at bounding box center [811, 172] width 15 height 13
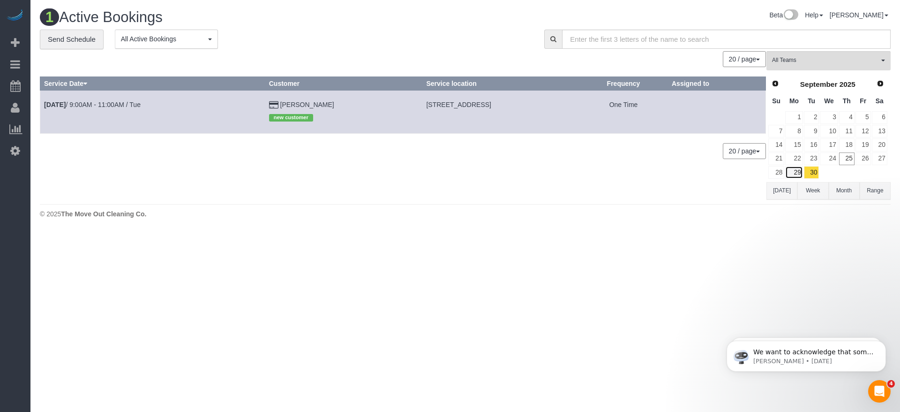
click at [795, 171] on link "29" at bounding box center [794, 172] width 17 height 13
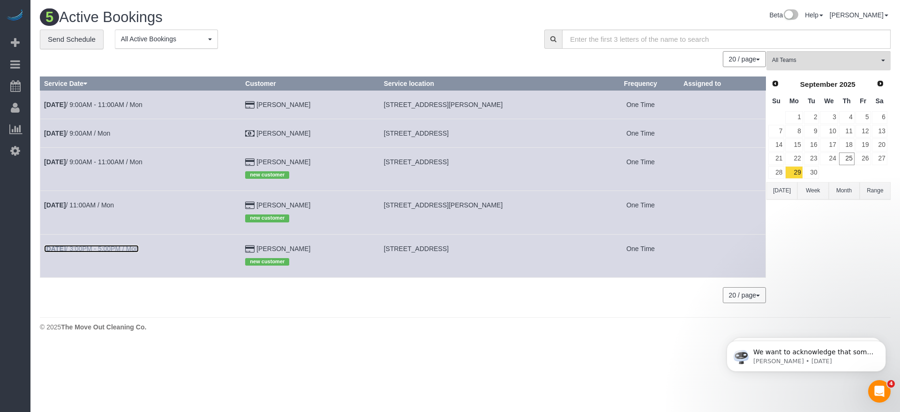
click at [105, 249] on link "[DATE] 3:00PM - 5:00PM / Mon" at bounding box center [91, 249] width 95 height 8
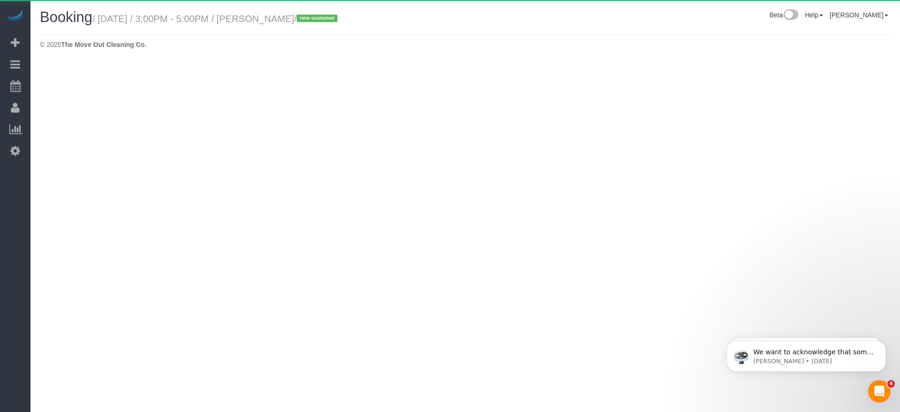
select select "[GEOGRAPHIC_DATA]"
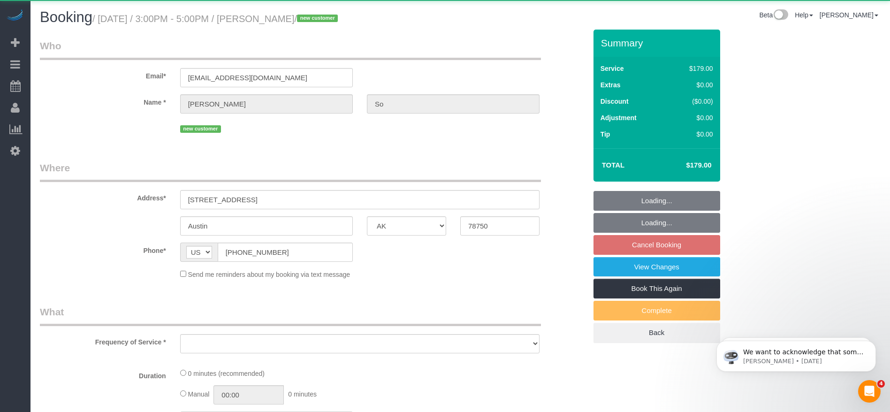
select select "3"
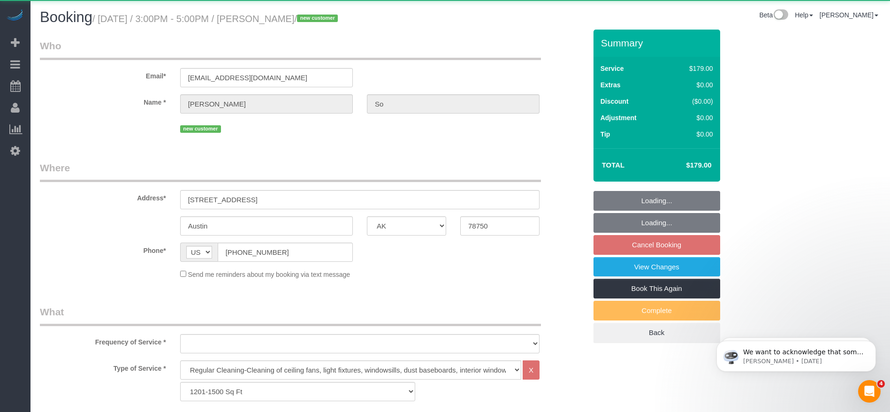
select select "string:fspay-4610f28b-5cbc-4170-86a1-65d3ca693649"
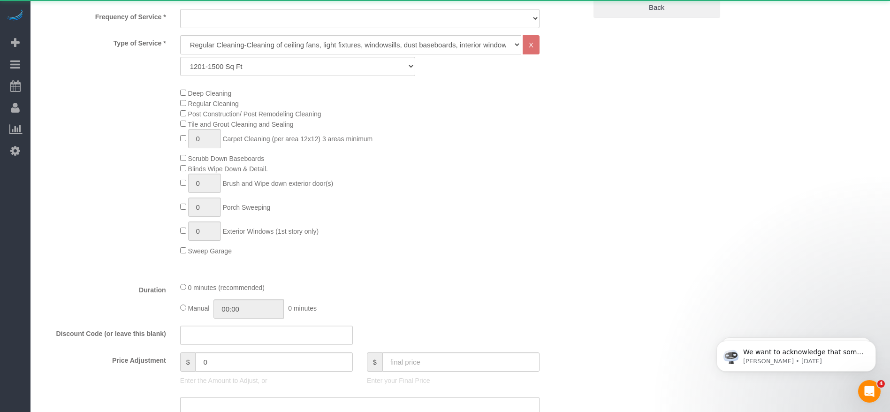
select select "object:18746"
select select "spot585"
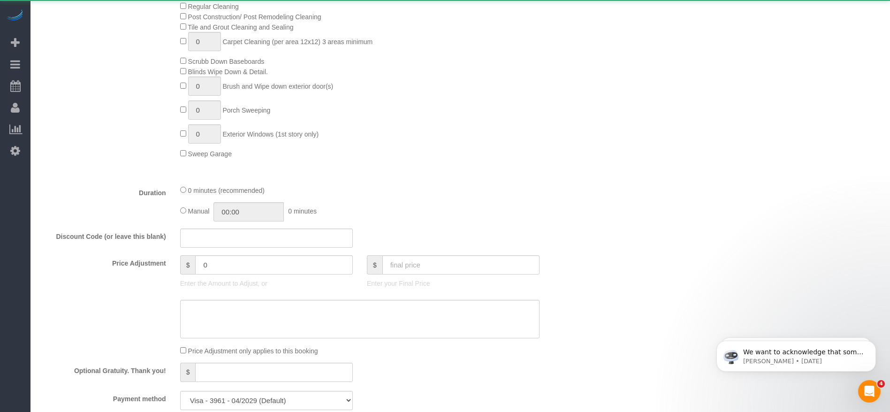
select select "object:18758"
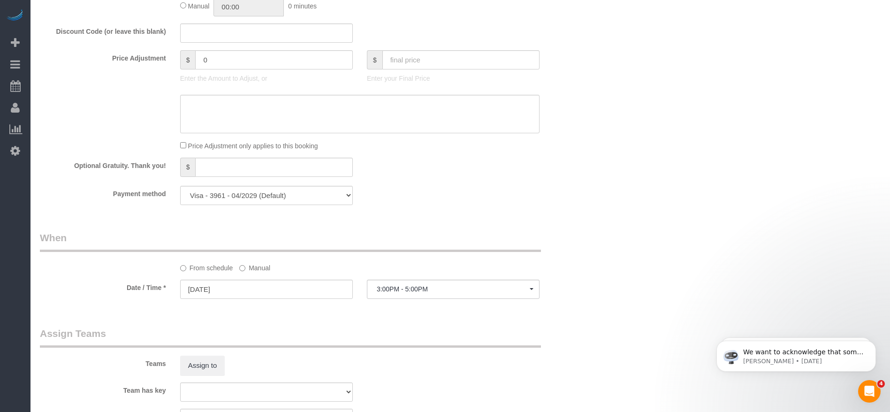
scroll to position [844, 0]
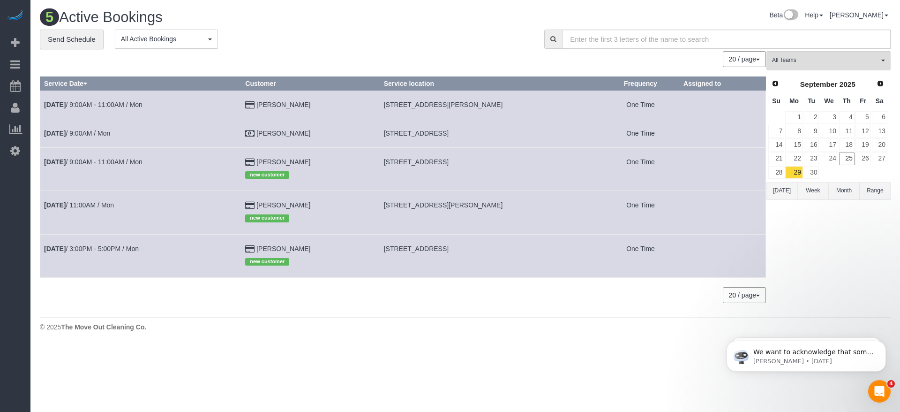
drag, startPoint x: 378, startPoint y: 246, endPoint x: 520, endPoint y: 252, distance: 142.7
click at [520, 252] on td "[STREET_ADDRESS]" at bounding box center [491, 255] width 222 height 43
click at [393, 252] on span "[STREET_ADDRESS]" at bounding box center [416, 249] width 65 height 8
drag, startPoint x: 375, startPoint y: 250, endPoint x: 494, endPoint y: 250, distance: 119.1
click at [494, 250] on td "[STREET_ADDRESS]" at bounding box center [491, 255] width 222 height 43
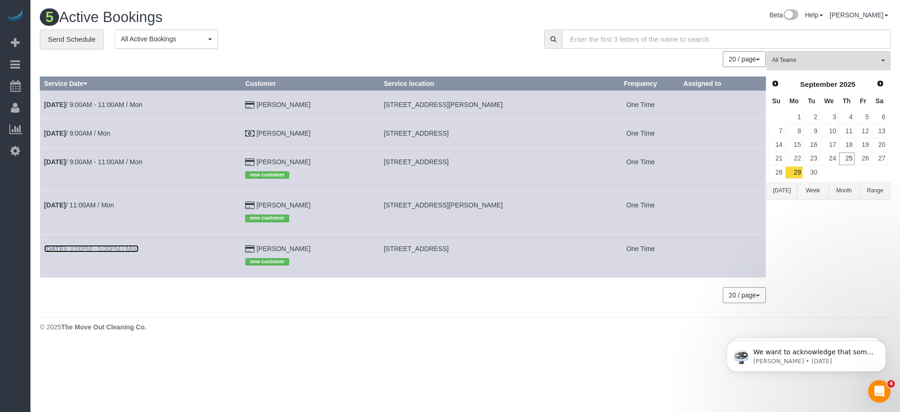
click at [119, 251] on link "[DATE] 3:00PM - 5:00PM / Mon" at bounding box center [91, 249] width 95 height 8
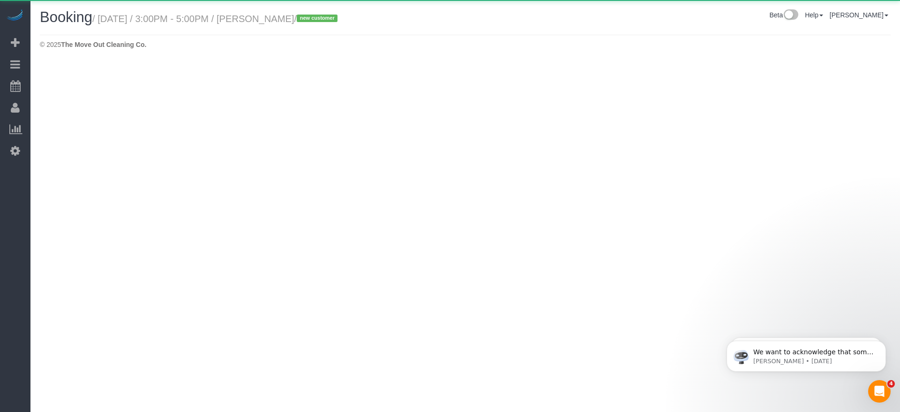
select select "[GEOGRAPHIC_DATA]"
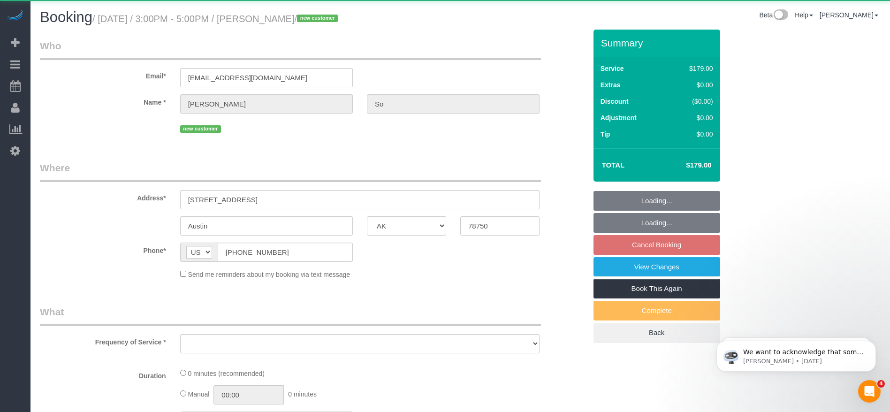
select select "object:19219"
select select "3"
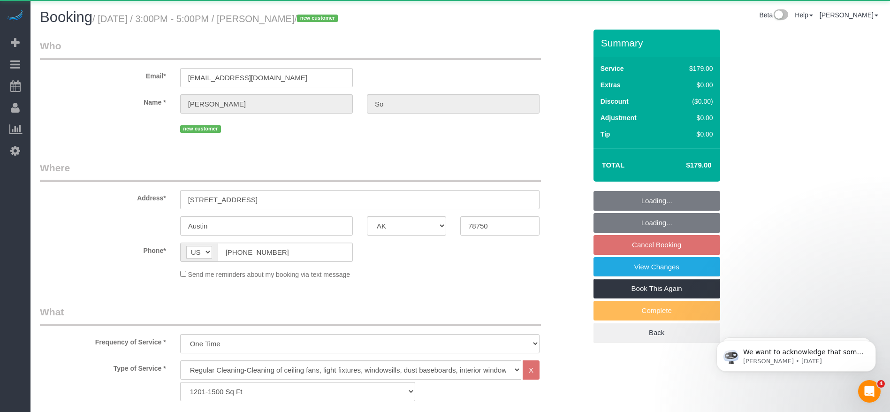
select select "string:fspay-4610f28b-5cbc-4170-86a1-65d3ca693649"
select select "object:19281"
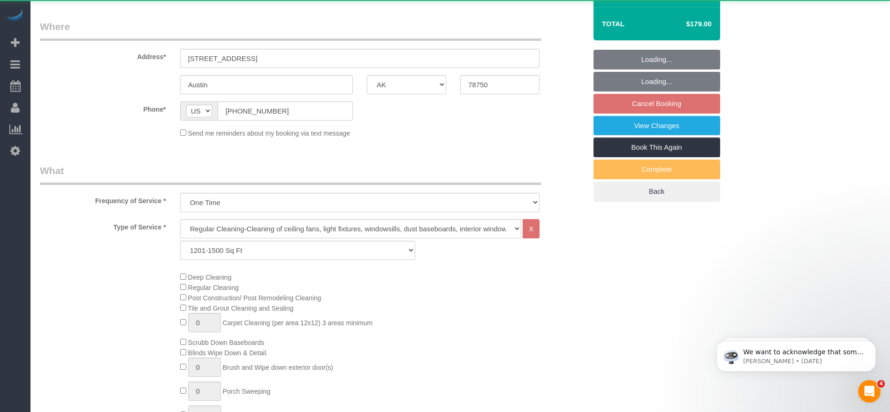
select select "spot610"
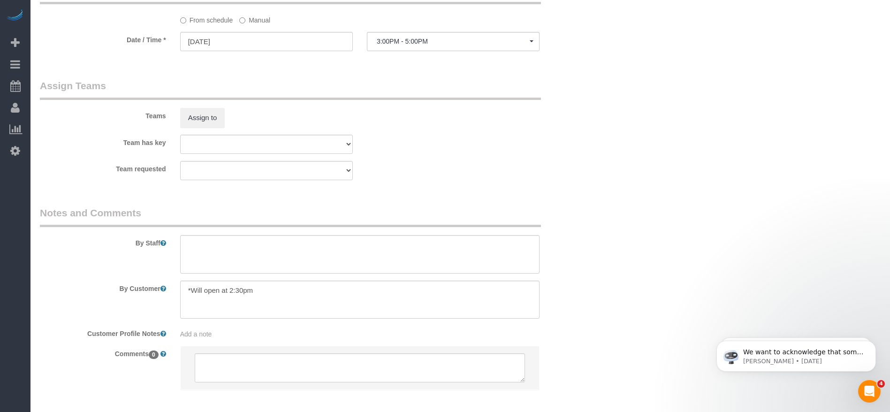
scroll to position [921, 0]
